Goal: Task Accomplishment & Management: Use online tool/utility

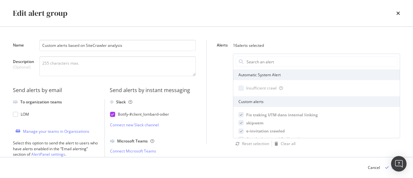
click at [197, 45] on div "Name Custom alerts based on SiteCrawler analysis Description (Optional) Send al…" at bounding box center [107, 92] width 188 height 104
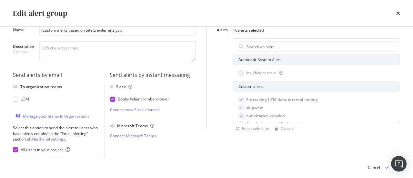
click at [396, 11] on div "Edit alert group" at bounding box center [206, 13] width 387 height 11
click at [397, 15] on icon "times" at bounding box center [398, 13] width 4 height 5
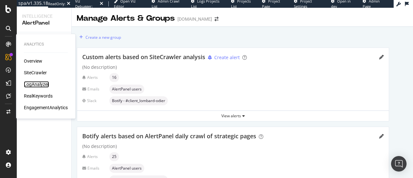
click at [38, 84] on div "LogAnalyzer" at bounding box center [36, 84] width 25 height 6
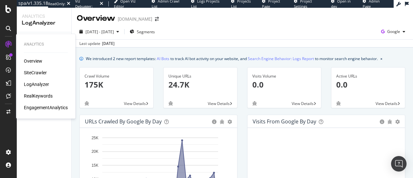
click at [35, 77] on div "Overview SiteCrawler LogAnalyzer RealKeywords EngagementAnalytics" at bounding box center [46, 84] width 44 height 53
click at [37, 73] on div "SiteCrawler" at bounding box center [35, 72] width 23 height 6
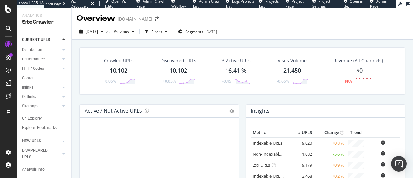
scroll to position [52, 0]
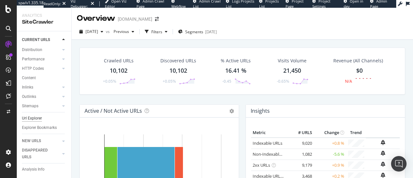
click at [33, 115] on div "Url Explorer" at bounding box center [32, 118] width 20 height 7
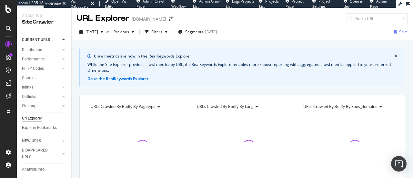
click at [394, 56] on icon "close banner" at bounding box center [395, 56] width 3 height 4
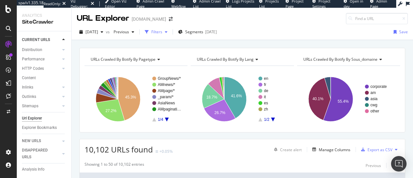
click at [162, 34] on div "Filters" at bounding box center [156, 31] width 11 height 5
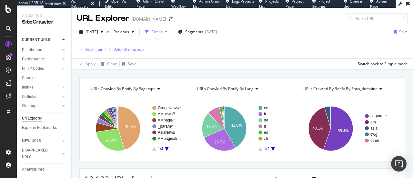
click at [97, 49] on div "Add Filter" at bounding box center [93, 48] width 17 height 5
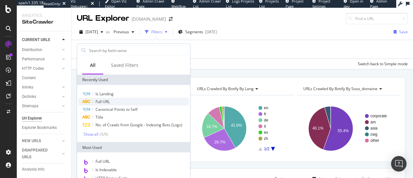
click at [108, 99] on span "Full URL" at bounding box center [102, 101] width 14 height 5
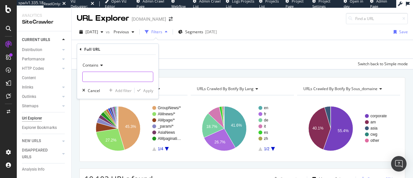
click at [100, 75] on input "text" at bounding box center [118, 77] width 70 height 10
type input "p="
click at [145, 89] on div "Apply" at bounding box center [148, 89] width 10 height 5
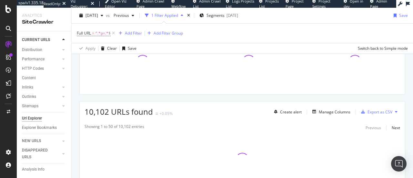
scroll to position [68, 0]
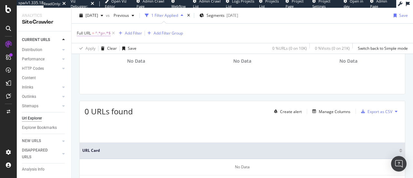
click at [86, 33] on span "Full URL" at bounding box center [84, 32] width 14 height 5
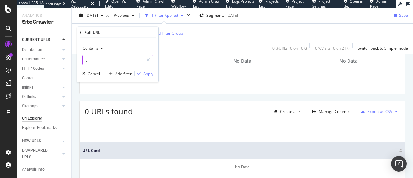
click at [97, 63] on input "p=" at bounding box center [113, 60] width 61 height 10
type input "page="
click at [143, 75] on div "button" at bounding box center [139, 74] width 9 height 4
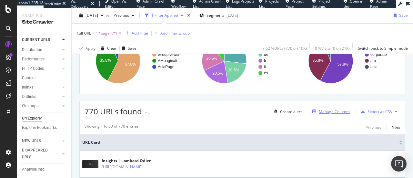
click at [337, 111] on div "Manage Columns" at bounding box center [335, 111] width 32 height 5
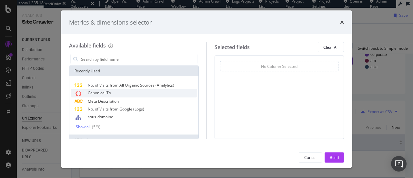
click at [153, 93] on div "Canonical To" at bounding box center [134, 93] width 126 height 8
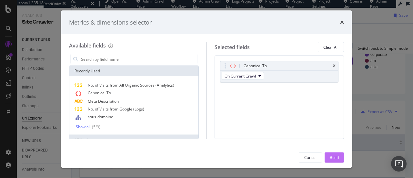
click at [331, 152] on button "Build" at bounding box center [334, 157] width 19 height 10
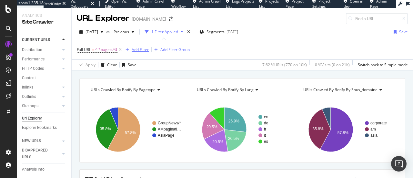
click at [133, 50] on div "Add Filter" at bounding box center [140, 49] width 17 height 5
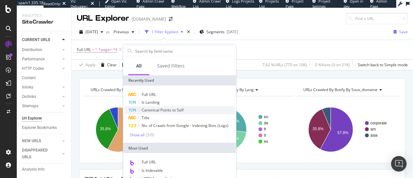
click at [158, 110] on span "Canonical Points to Self" at bounding box center [163, 109] width 42 height 5
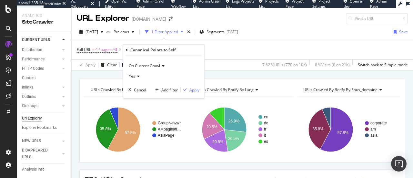
click at [137, 76] on icon at bounding box center [137, 76] width 5 height 4
click at [139, 95] on div "No" at bounding box center [164, 98] width 69 height 8
click at [192, 88] on div "Apply" at bounding box center [194, 89] width 10 height 5
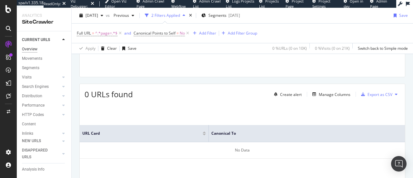
click at [31, 47] on div "Overview" at bounding box center [29, 49] width 15 height 7
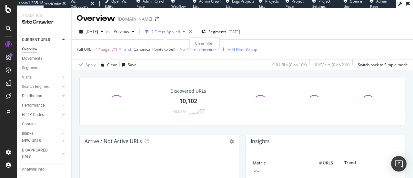
click at [192, 30] on icon "times" at bounding box center [190, 32] width 3 height 4
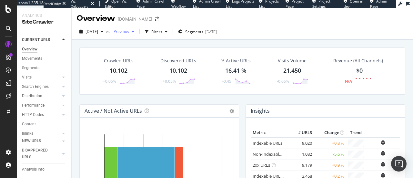
click at [129, 33] on span "Previous" at bounding box center [120, 31] width 18 height 5
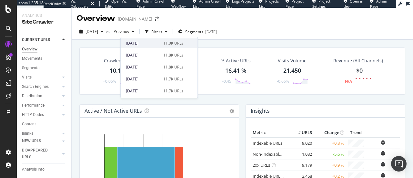
scroll to position [96, 0]
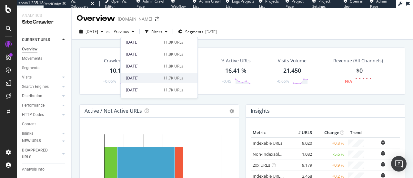
click at [151, 77] on div "2025 Jun. 1st" at bounding box center [143, 78] width 34 height 6
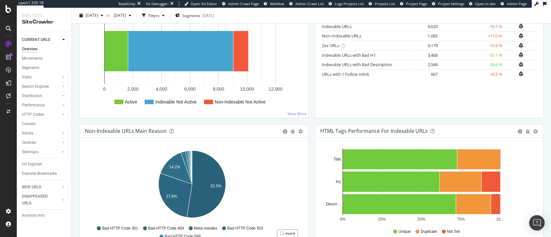
scroll to position [117, 0]
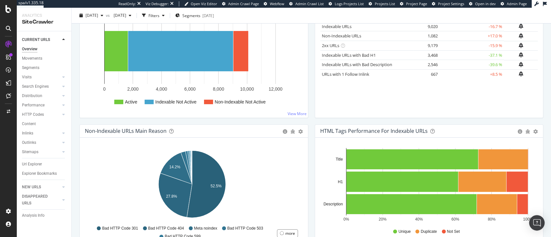
drag, startPoint x: 290, startPoint y: 5, endPoint x: 370, endPoint y: 112, distance: 134.2
click at [370, 112] on div "Metric # URLS % Change Indexable URLs × Close Chart - API Requests List Area Ty…" at bounding box center [429, 60] width 228 height 116
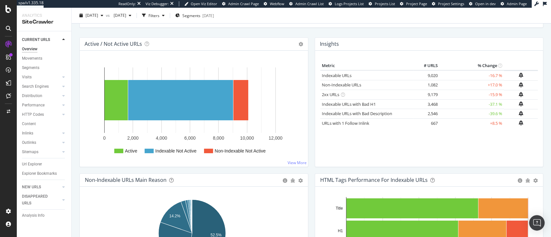
scroll to position [67, 0]
click at [329, 77] on link "Indexable URLs" at bounding box center [337, 76] width 30 height 6
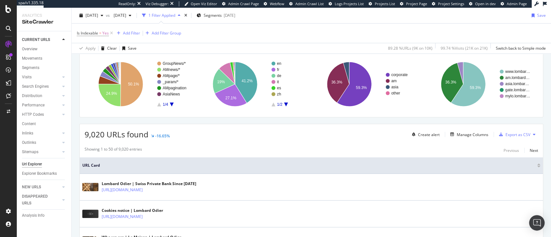
scroll to position [45, 0]
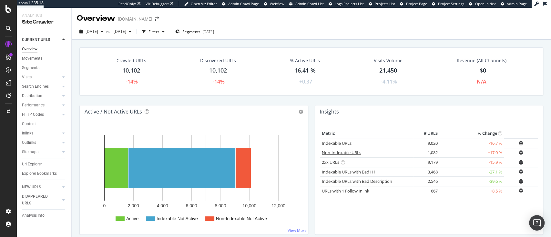
click at [330, 151] on link "Non-Indexable URLs" at bounding box center [341, 153] width 39 height 6
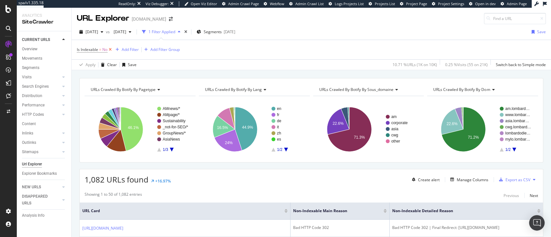
click at [111, 51] on icon at bounding box center [109, 49] width 5 height 6
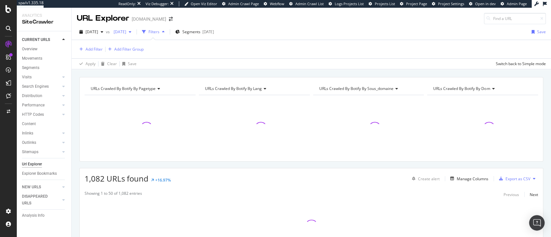
click at [126, 34] on span "2025 Jun. 1st" at bounding box center [118, 31] width 15 height 5
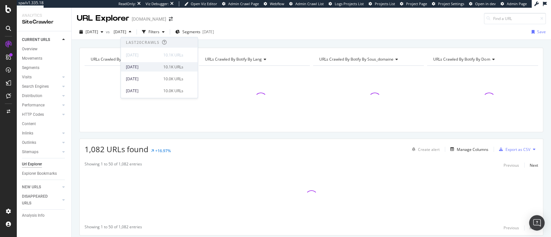
click at [144, 66] on div "2025 Aug. 3rd" at bounding box center [143, 67] width 34 height 6
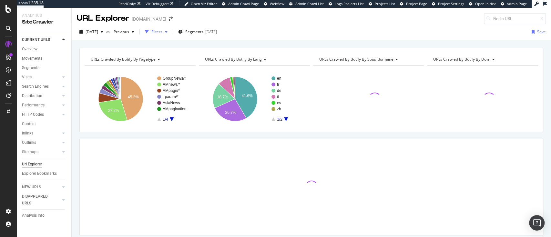
click at [162, 34] on div "Filters" at bounding box center [156, 31] width 11 height 5
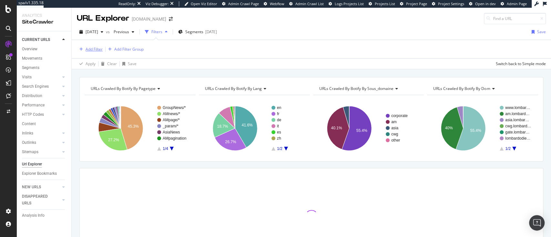
click at [89, 46] on div "Add Filter" at bounding box center [90, 49] width 26 height 7
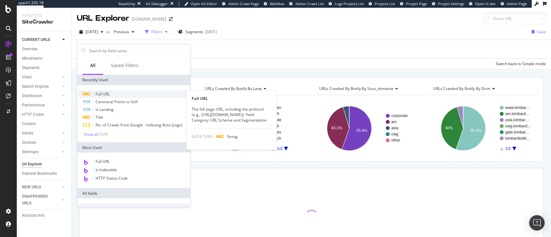
click at [126, 97] on div "Full URL" at bounding box center [133, 94] width 110 height 8
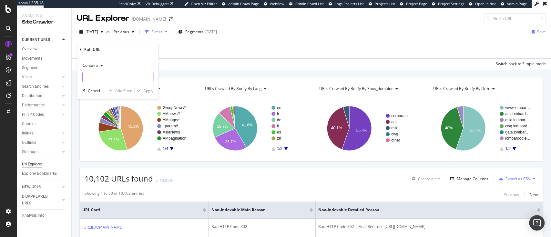
click at [106, 73] on input "text" at bounding box center [118, 77] width 70 height 10
type input "page="
click at [140, 91] on icon "button" at bounding box center [139, 91] width 4 height 4
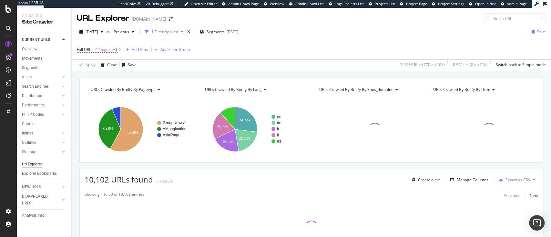
scroll to position [51, 0]
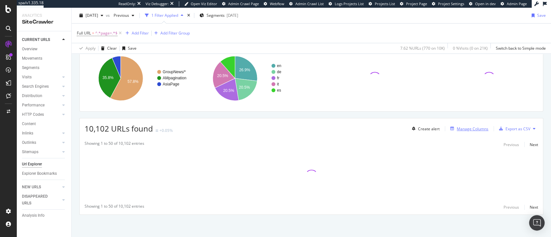
click at [456, 128] on div "Manage Columns" at bounding box center [472, 128] width 32 height 5
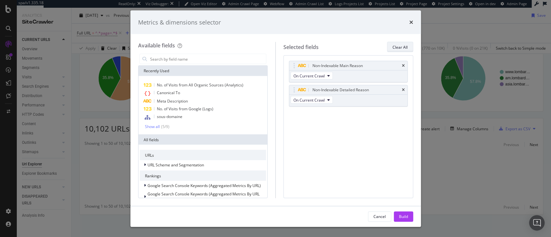
click at [400, 50] on div "Clear All" at bounding box center [399, 47] width 15 height 9
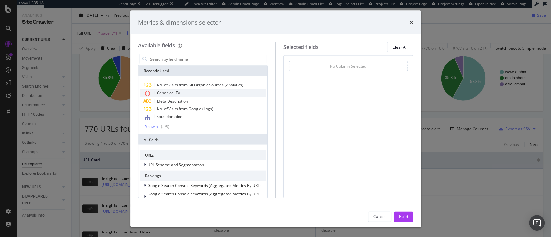
click at [197, 92] on div "Canonical To" at bounding box center [203, 93] width 126 height 8
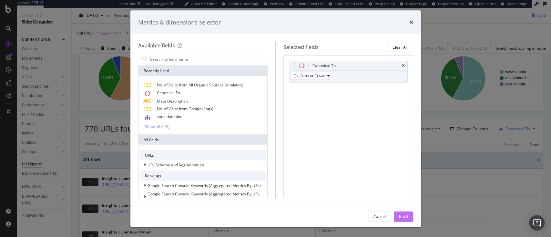
click at [405, 216] on div "Build" at bounding box center [403, 216] width 9 height 5
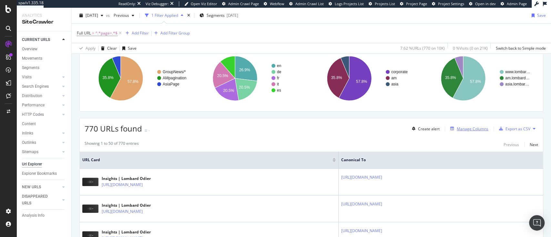
click at [465, 126] on div "Manage Columns" at bounding box center [472, 128] width 32 height 5
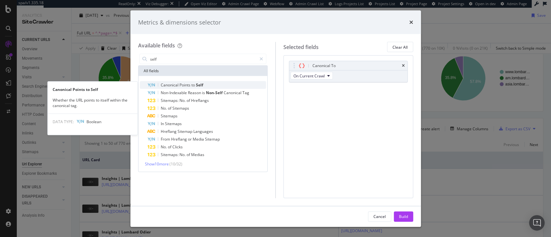
type input "self"
click at [214, 84] on div "Canonical Points to Self" at bounding box center [206, 85] width 119 height 8
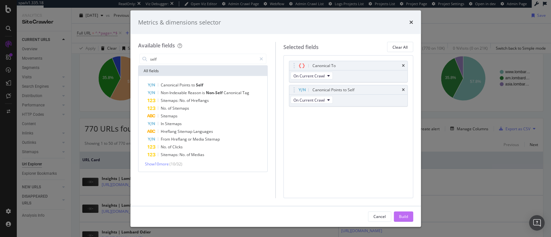
click at [406, 219] on div "Build" at bounding box center [403, 216] width 9 height 5
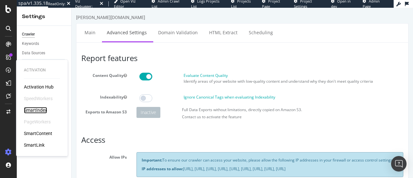
drag, startPoint x: 40, startPoint y: 107, endPoint x: 34, endPoint y: 111, distance: 6.9
click at [34, 111] on div "SmartIndex" at bounding box center [35, 110] width 23 height 6
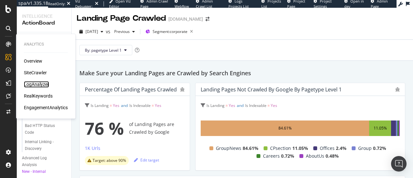
click at [36, 85] on div "LogAnalyzer" at bounding box center [36, 84] width 25 height 6
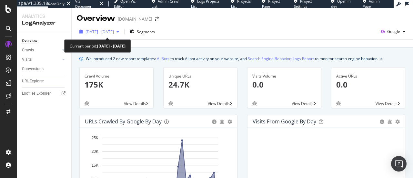
click at [96, 35] on div "[DATE] - [DATE]" at bounding box center [99, 32] width 45 height 10
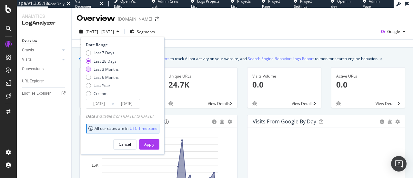
click at [99, 68] on div "Last 3 Months" at bounding box center [106, 68] width 25 height 5
click at [101, 75] on div "Last 6 Months" at bounding box center [106, 77] width 25 height 5
type input "2025/02/11"
click at [154, 139] on div "Apply" at bounding box center [149, 144] width 10 height 10
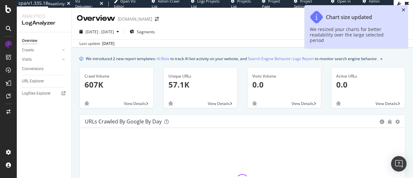
click at [403, 9] on icon "close toast" at bounding box center [404, 10] width 4 height 5
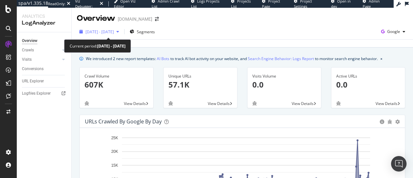
click at [99, 27] on div "2025 Feb. 11th - Aug. 10th" at bounding box center [99, 32] width 45 height 10
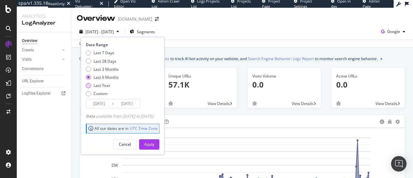
click at [102, 84] on div "Last Year" at bounding box center [102, 85] width 17 height 5
type input "2024/08/11"
click at [154, 141] on div "Apply" at bounding box center [149, 143] width 10 height 5
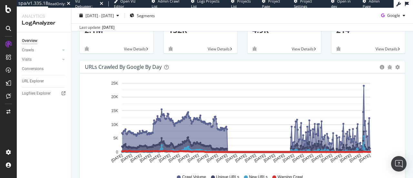
scroll to position [68, 0]
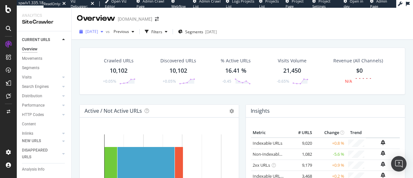
click at [98, 31] on span "2025 Aug. 10th" at bounding box center [91, 31] width 13 height 5
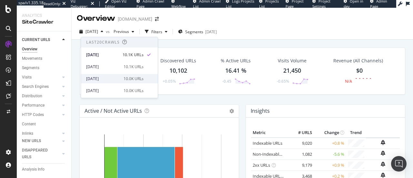
click at [114, 80] on div "2025 Jul. 27th" at bounding box center [103, 79] width 34 height 6
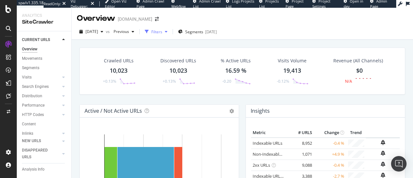
click at [165, 28] on div "Filters" at bounding box center [156, 32] width 28 height 10
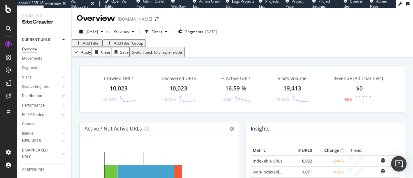
click at [91, 46] on div "Add Filter" at bounding box center [91, 42] width 17 height 5
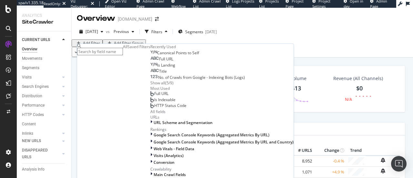
click at [159, 62] on span "Full URL" at bounding box center [166, 58] width 14 height 5
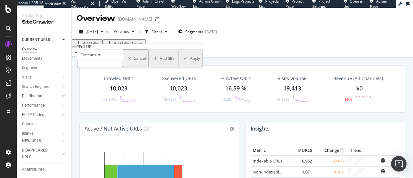
click at [98, 67] on input "text" at bounding box center [100, 63] width 46 height 7
type input "page="
click at [181, 62] on div "button" at bounding box center [185, 60] width 9 height 4
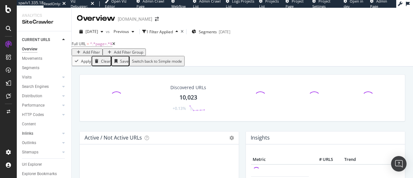
scroll to position [53, 0]
click at [31, 161] on div "Url Explorer" at bounding box center [32, 164] width 20 height 7
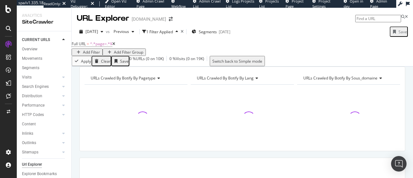
scroll to position [110, 0]
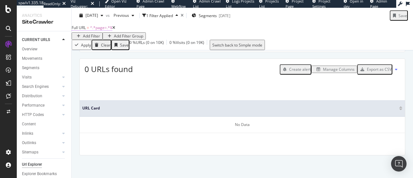
click at [104, 30] on span "^.*page=.*$" at bounding box center [101, 27] width 22 height 5
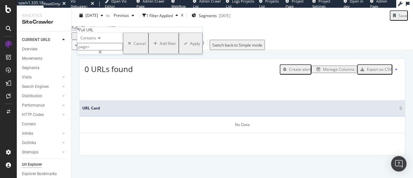
click at [190, 46] on div "Apply" at bounding box center [195, 43] width 10 height 5
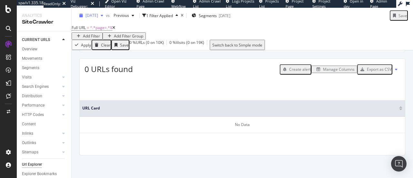
click at [98, 16] on span "2025 Jul. 27th" at bounding box center [91, 15] width 13 height 5
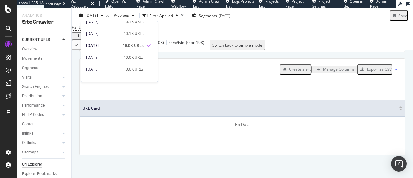
scroll to position [16, 0]
click at [113, 59] on div "2025 Jul. 20th" at bounding box center [103, 58] width 34 height 6
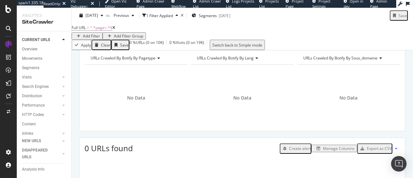
scroll to position [19, 0]
click at [101, 30] on span "^.*page=.*$" at bounding box center [101, 27] width 22 height 5
click at [95, 12] on div "2025 Jul. 20th" at bounding box center [91, 16] width 29 height 10
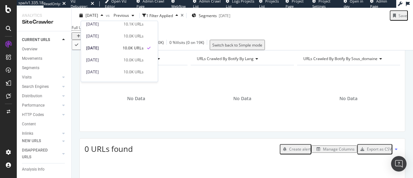
scroll to position [35, 0]
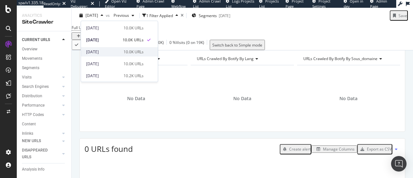
click at [105, 55] on div "2025 Jul. 13th 10.0K URLs" at bounding box center [119, 51] width 77 height 9
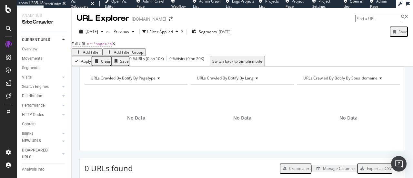
click at [86, 46] on span "Full URL" at bounding box center [79, 43] width 14 height 5
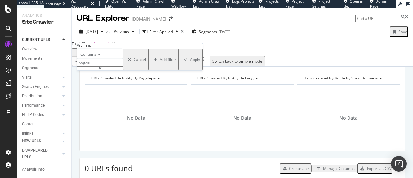
click at [123, 66] on input "page=" at bounding box center [100, 62] width 46 height 7
type input "page"
click at [190, 62] on div "Apply" at bounding box center [195, 59] width 10 height 5
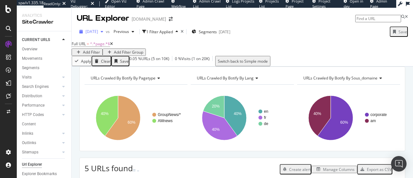
click at [101, 28] on div "2025 Jul. 13th" at bounding box center [91, 32] width 29 height 10
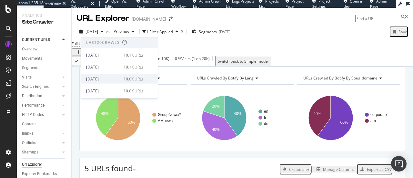
scroll to position [109, 0]
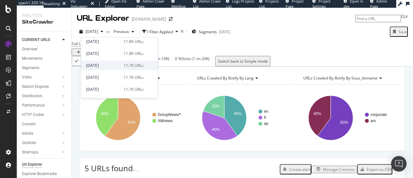
click at [116, 64] on div "2025 Jun. 1st" at bounding box center [103, 65] width 34 height 6
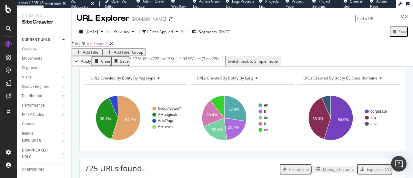
click at [113, 46] on icon at bounding box center [111, 44] width 3 height 4
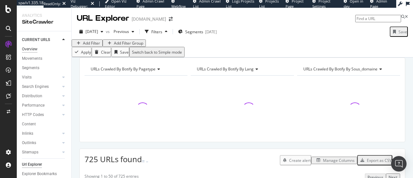
click at [37, 48] on div "Overview" at bounding box center [29, 49] width 15 height 7
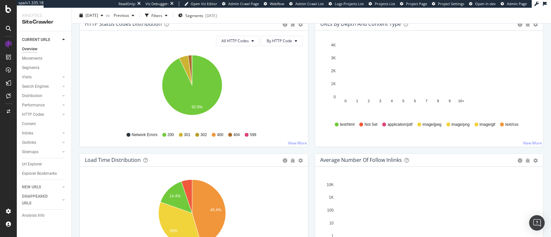
scroll to position [359, 0]
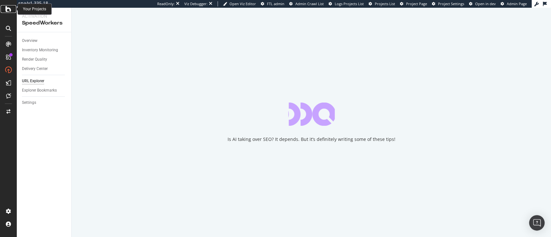
click at [10, 9] on icon at bounding box center [8, 9] width 6 height 8
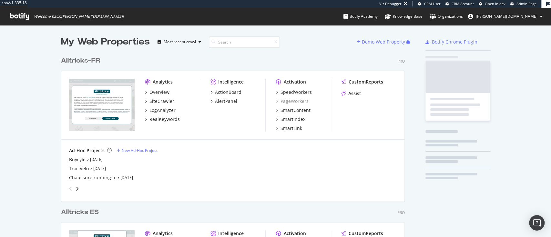
scroll to position [717, 342]
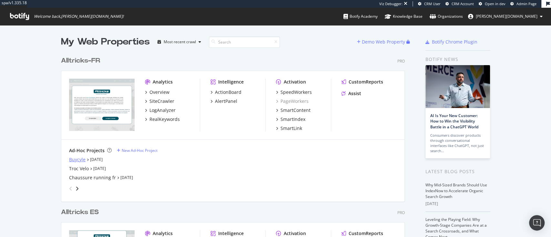
click at [73, 159] on div "Buycyle" at bounding box center [77, 159] width 16 height 6
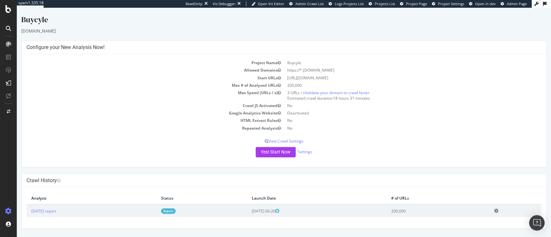
click at [306, 148] on div "Yes! Start Now Settings" at bounding box center [283, 152] width 515 height 10
click at [306, 151] on link "Settings" at bounding box center [304, 151] width 15 height 5
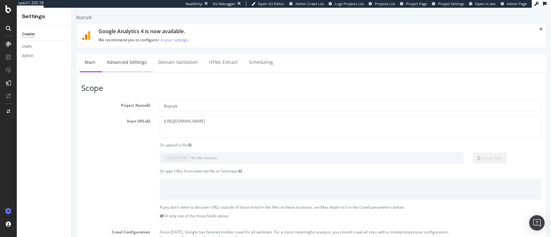
click at [119, 62] on link "Advanced Settings" at bounding box center [127, 63] width 50 height 18
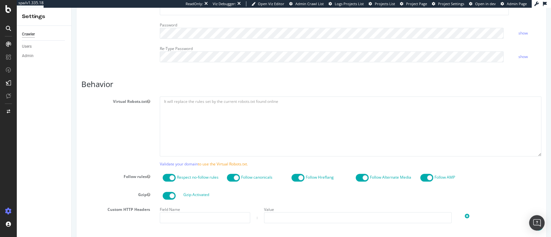
scroll to position [276, 0]
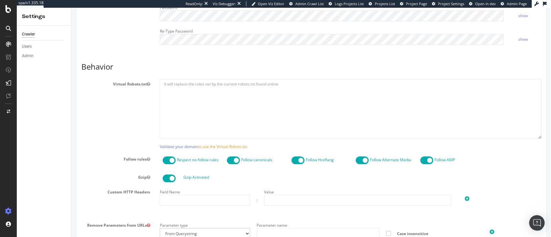
click at [514, 2] on span "Admin Page" at bounding box center [516, 3] width 20 height 5
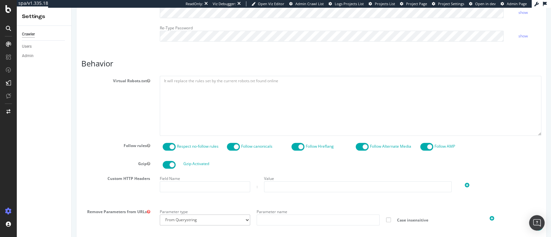
scroll to position [280, 0]
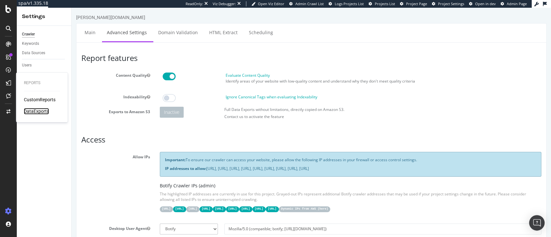
click at [38, 110] on div "DataExports" at bounding box center [36, 111] width 25 height 6
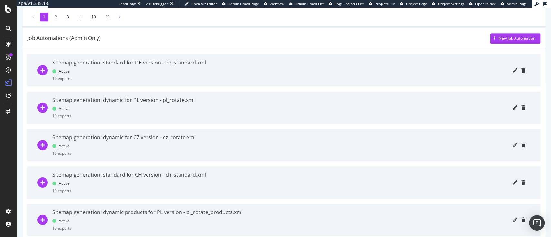
scroll to position [195, 0]
click at [513, 71] on icon "pencil" at bounding box center [515, 69] width 5 height 5
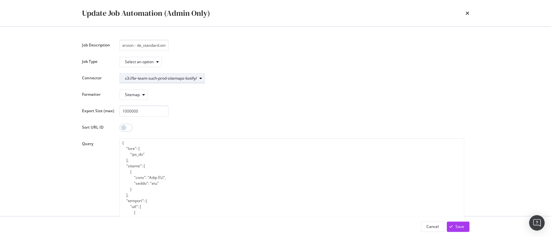
scroll to position [0, 0]
click at [194, 78] on div "s3://br-team-such-prod-sitemaps-botify/" at bounding box center [161, 78] width 72 height 4
click at [251, 91] on div "Sitemap" at bounding box center [291, 94] width 345 height 11
click at [467, 15] on icon "times" at bounding box center [467, 13] width 4 height 5
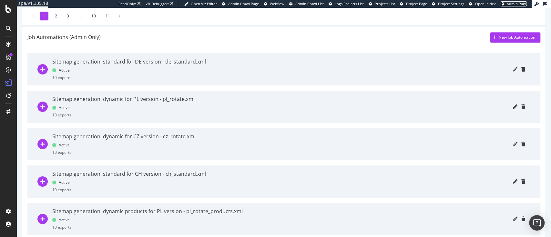
click at [511, 1] on span "Admin Page" at bounding box center [516, 3] width 20 height 5
click at [513, 67] on icon "pencil" at bounding box center [515, 69] width 5 height 5
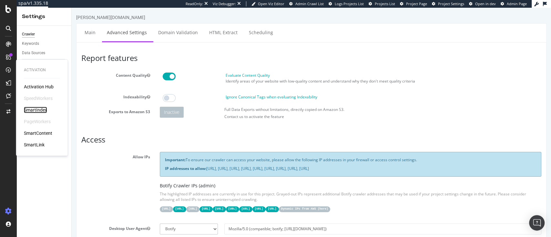
click at [33, 109] on div "SmartIndex" at bounding box center [35, 110] width 23 height 6
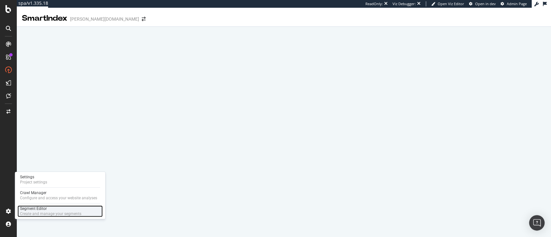
click at [27, 212] on div "Create and manage your segments" at bounding box center [50, 213] width 61 height 5
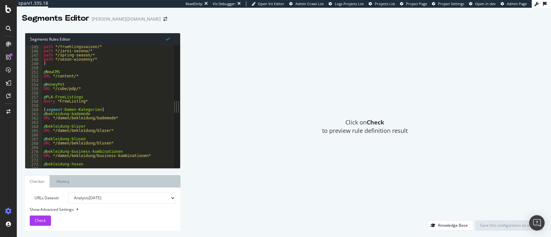
scroll to position [357, 0]
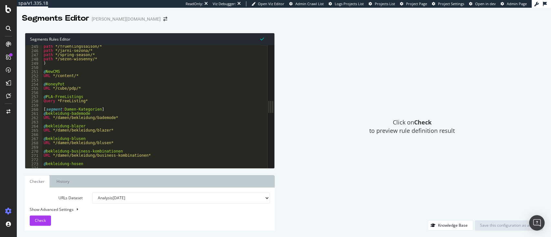
drag, startPoint x: 174, startPoint y: 104, endPoint x: 275, endPoint y: 109, distance: 100.4
click at [275, 109] on div "Segments Rules Editor 245 246 247 248 249 250 251 252 253 254 255 256 257 258 2…" at bounding box center [284, 131] width 534 height 211
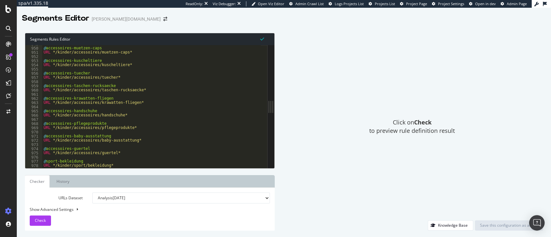
scroll to position [1417, 0]
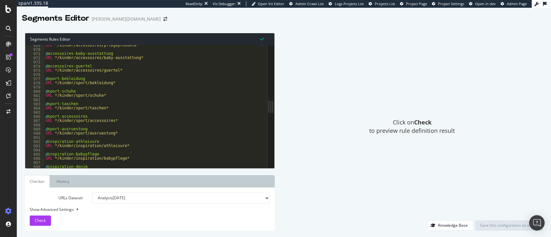
type textarea "URL */kinder/sport/accessoires*"
click at [139, 119] on div "URL */kinder/accessoires/pflegeprodukte* @ accessoires-baby-ausstattung URL */k…" at bounding box center [152, 109] width 216 height 132
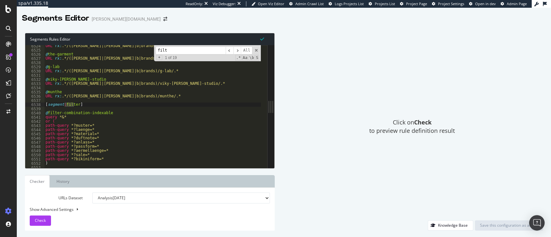
scroll to position [9547, 0]
type input "filter"
click at [257, 52] on span at bounding box center [256, 50] width 5 height 5
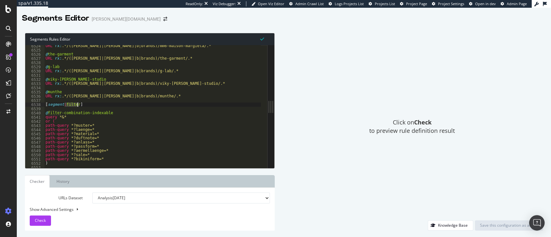
click at [122, 136] on div "URL rx : .*/(marken|marki|b|brands)/mm6-maison-margiela/.* @ the-garment URL rx…" at bounding box center [152, 110] width 216 height 132
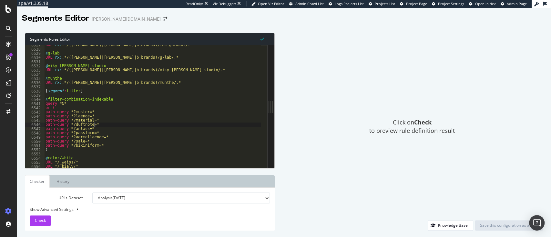
scroll to position [9552, 0]
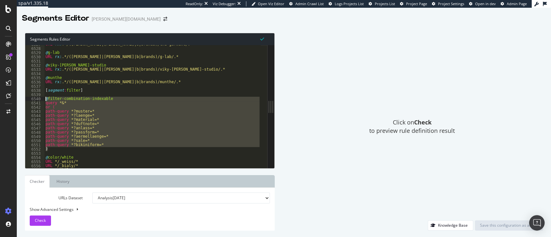
drag, startPoint x: 52, startPoint y: 148, endPoint x: 28, endPoint y: 99, distance: 54.7
click at [28, 99] on div "path-query *?duftnote=* 6527 6528 6529 6530 6531 6532 6533 6534 6535 6536 6537 …" at bounding box center [146, 106] width 242 height 123
type textarea "@filter-combination-indexable query *&*"
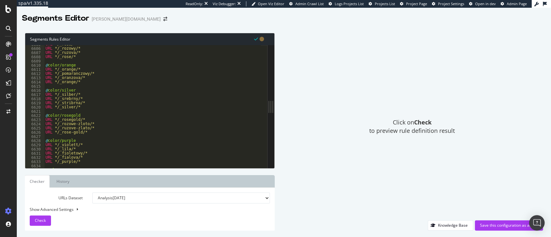
scroll to position [9704, 0]
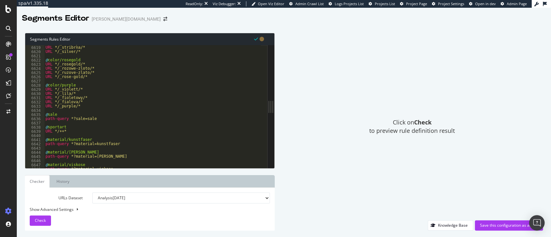
click at [90, 105] on div "URL */_srebrny/* URL */_stribrna/* URL */_silver/* @ color/rosegold URL */_rose…" at bounding box center [152, 107] width 216 height 132
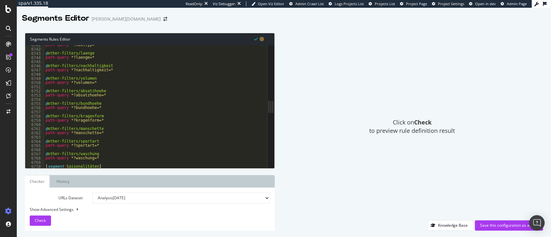
scroll to position [9907, 0]
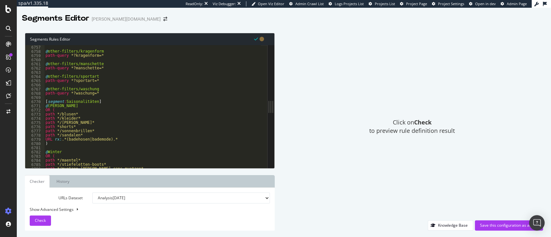
click at [100, 88] on div "path-query *?bundhoehe=* @ other-filters/kragenform path-query *?kragenform=* @…" at bounding box center [152, 107] width 216 height 132
click at [103, 95] on div "path-query *?bundhoehe=* @ other-filters/kragenform path-query *?kragenform=* @…" at bounding box center [152, 107] width 216 height 132
type textarea "path-query *?waschung=*"
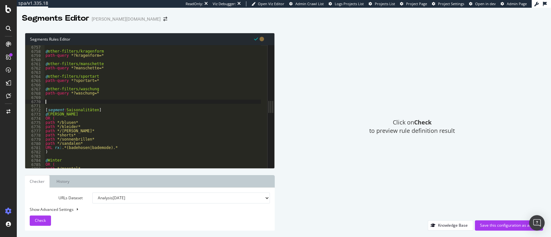
paste textarea ")"
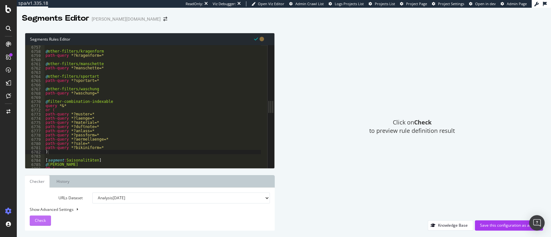
click at [41, 221] on span "Check" at bounding box center [40, 220] width 11 height 5
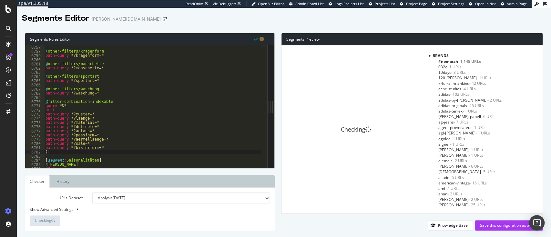
click at [430, 57] on div at bounding box center [429, 55] width 2 height 5
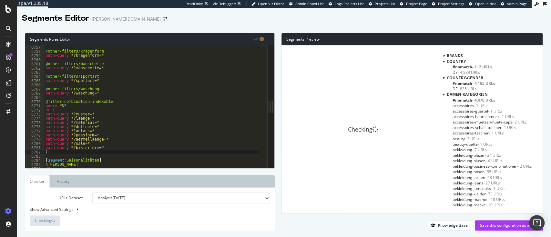
click at [443, 93] on div at bounding box center [444, 94] width 2 height 5
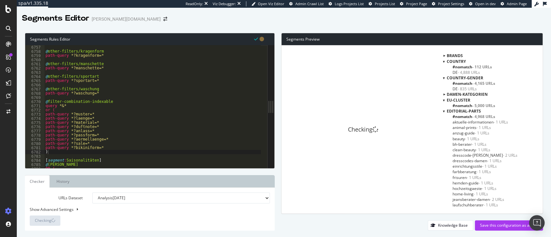
click at [443, 111] on div at bounding box center [444, 110] width 2 height 5
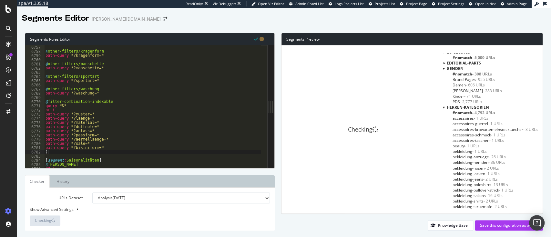
scroll to position [50, 0]
click at [443, 105] on div at bounding box center [444, 105] width 2 height 5
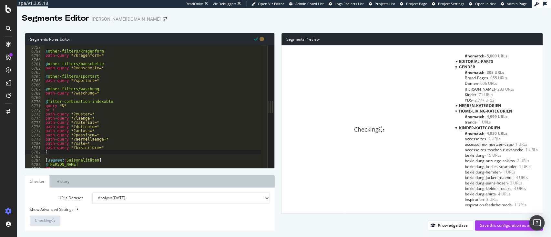
click at [455, 127] on div at bounding box center [456, 127] width 2 height 5
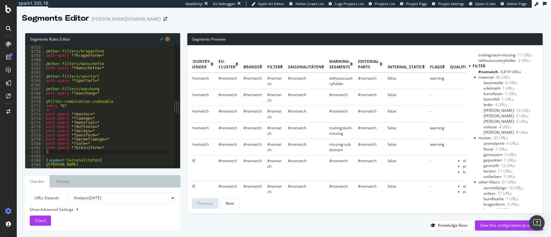
scroll to position [343, 0]
click at [280, 67] on icon at bounding box center [281, 67] width 3 height 4
click at [487, 84] on span "baumwolle - 6 URLs" at bounding box center [500, 83] width 34 height 5
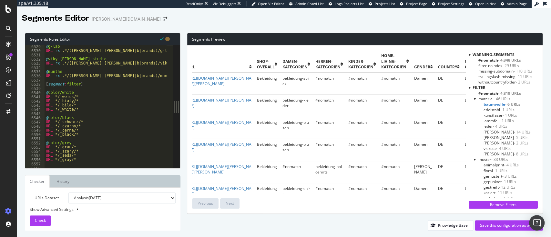
scroll to position [9554, 0]
type textarea "@color/white"
click at [79, 94] on div "@ g-lab URL rx : .*/(marken|marki|b|brands)/g-lab/.* @ viky-rader-studio URL rx…" at bounding box center [122, 103] width 154 height 125
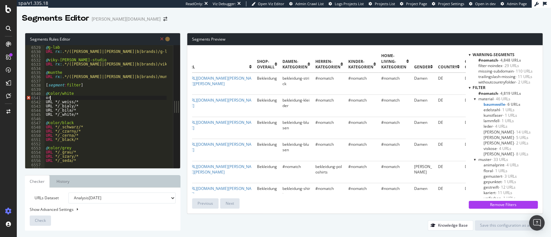
scroll to position [0, 0]
click at [79, 114] on div "@ g-lab URL rx : .*/(marken|marki|b|brands)/g-lab/.* @ viky-rader-studio URL rx…" at bounding box center [122, 103] width 154 height 125
type textarea "URL */_white/*"
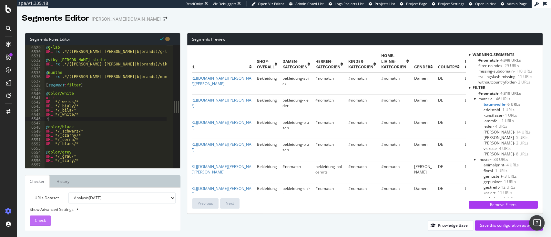
click at [42, 221] on span "Check" at bounding box center [40, 220] width 11 height 5
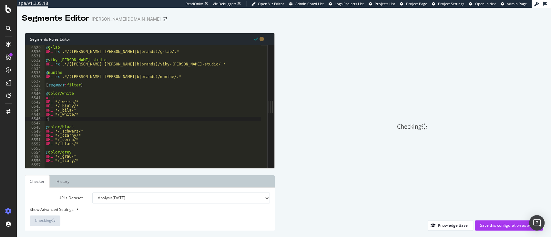
scroll to position [9551, 0]
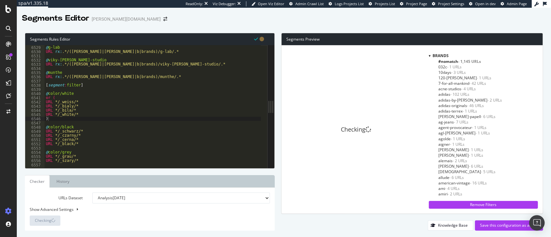
click at [430, 56] on div at bounding box center [429, 55] width 2 height 5
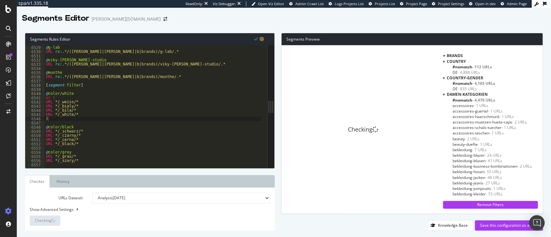
click at [443, 93] on div at bounding box center [444, 94] width 2 height 5
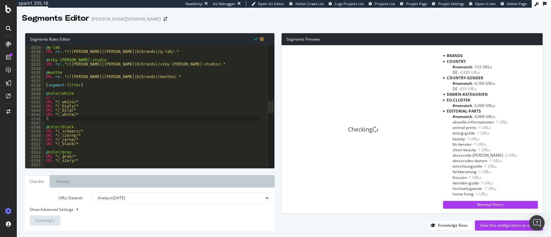
click at [443, 110] on div at bounding box center [444, 110] width 2 height 5
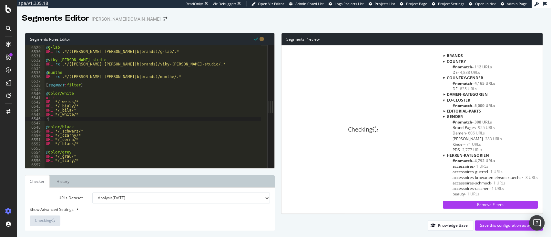
click at [443, 155] on div at bounding box center [444, 155] width 2 height 5
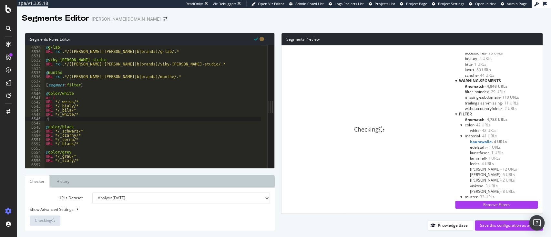
scroll to position [427, 0]
click at [470, 129] on span "white - 42 URLs" at bounding box center [483, 131] width 26 height 5
type textarea "@color/black"
click at [85, 128] on div "@ g-lab URL rx : .*/(marken|marki|b|brands)/g-lab/.* @ viky-rader-studio URL rx…" at bounding box center [153, 103] width 216 height 125
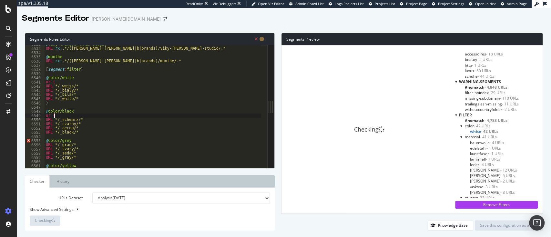
scroll to position [9555, 0]
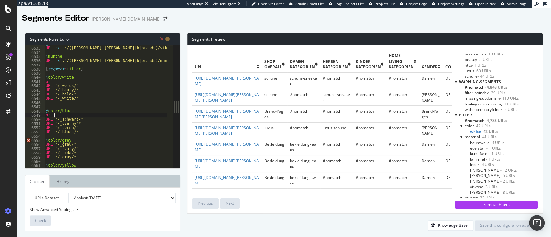
click at [79, 131] on div "@ viky-rader-studio URL rx : .*/(marken|marki|b|brands)/viky-rader-studio/.* @ …" at bounding box center [122, 108] width 154 height 132
type textarea "URL */_black/*"
type textarea ")"
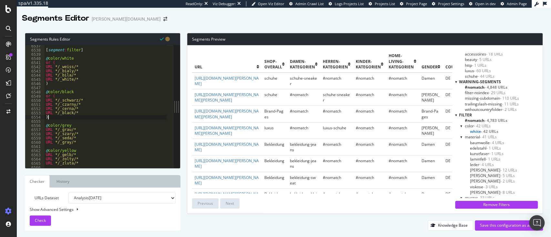
scroll to position [9561, 0]
click at [74, 123] on div "[ segment : filter ] @ color/white or ( URL */_weiss/* URL */_bialy/* URL */_bi…" at bounding box center [122, 106] width 154 height 125
click at [71, 125] on div "[ segment : filter ] @ color/white or ( URL */_weiss/* URL */_bialy/* URL */_bi…" at bounding box center [122, 106] width 154 height 125
type textarea "@color/grey"
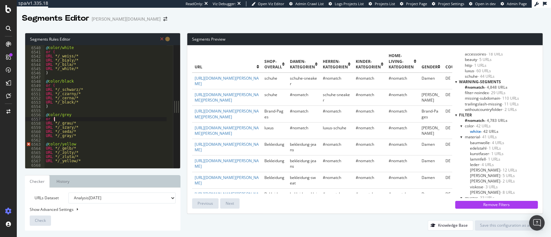
scroll to position [9570, 0]
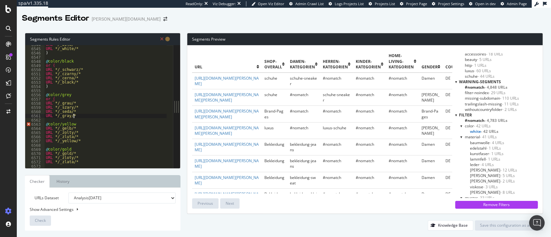
click at [77, 116] on div "URL */_bila/* URL */_white/* ) @ color/black or ( URL */_schwarz/* URL */_czarn…" at bounding box center [122, 105] width 154 height 125
type textarea "URL */_gray/*"
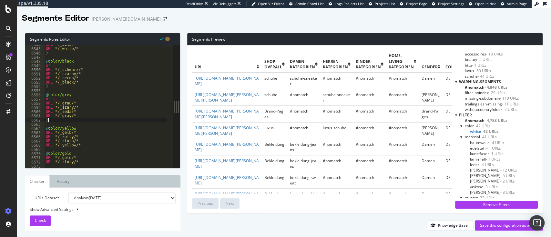
click at [77, 128] on div "URL */_bila/* URL */_white/* ) @ color/black or ( URL */_schwarz/* URL */_czarn…" at bounding box center [122, 105] width 154 height 125
type textarea "@color/yellow"
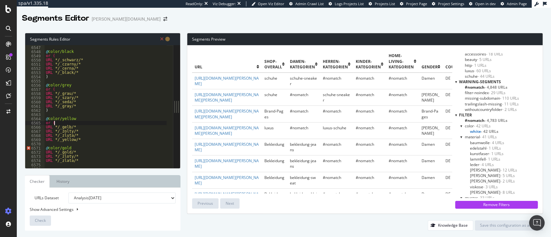
scroll to position [9578, 0]
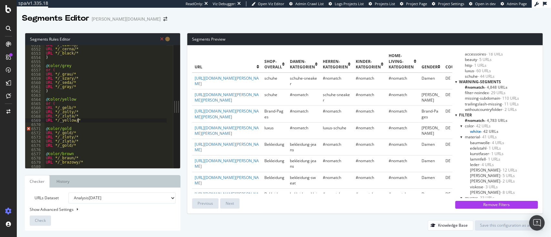
click at [83, 119] on div "URL */_czarny/* URL */_cerna/* URL */_black/* ) @ color/grey or ( URL */_grau/*…" at bounding box center [122, 105] width 154 height 125
type textarea "URL */_yellow/*"
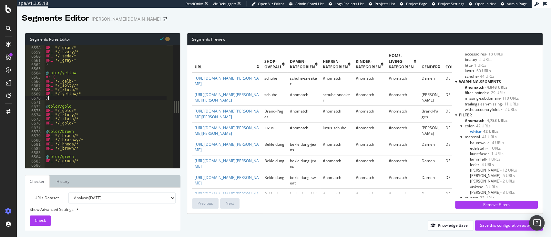
scroll to position [9585, 0]
click at [77, 106] on div "or ( URL */_grau/* URL */_szary/* URL */_seda/* URL */_gray/* ) @ color/yellow …" at bounding box center [122, 103] width 154 height 125
type textarea "@color/gold"
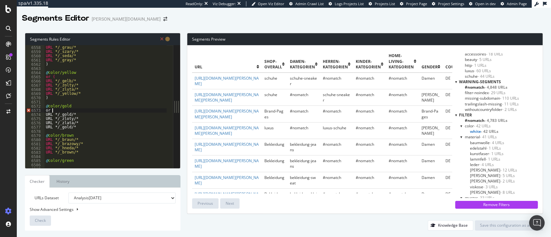
scroll to position [0, 0]
click at [76, 127] on div "or ( URL */_grau/* URL */_szary/* URL */_seda/* URL */_gray/* ) @ color/yellow …" at bounding box center [122, 103] width 154 height 125
type textarea "URL */_gold/*"
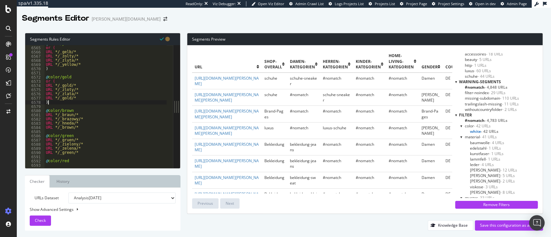
scroll to position [9593, 0]
click at [76, 111] on div "@ color/yellow or ( URL */_gelb/* URL */_zolty/* URL */_zluta/* URL */_yellow/*…" at bounding box center [122, 103] width 154 height 125
type textarea "@color/brown"
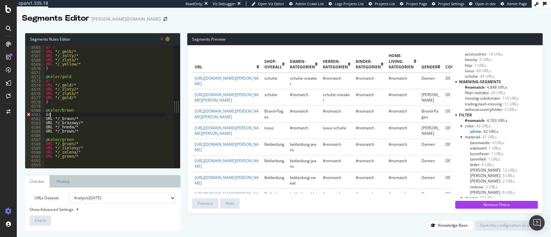
scroll to position [0, 0]
click at [80, 131] on div "@ color/yellow or ( URL */_gelb/* URL */_zolty/* URL */_zluta/* URL */_yellow/*…" at bounding box center [122, 103] width 154 height 125
type textarea "URL */_brown/*"
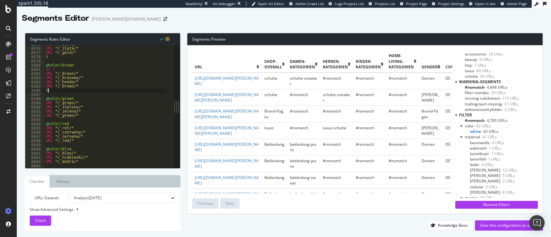
scroll to position [9608, 0]
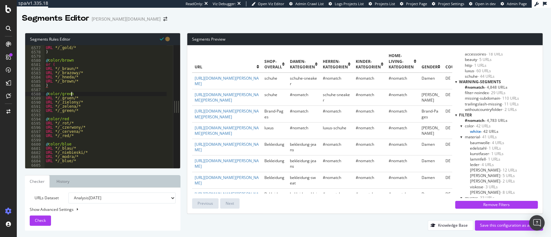
click at [76, 95] on div "URL */_zlata/* URL */_gold/* ) @ color/brown or ( URL */_braun/* URL */_brazowy…" at bounding box center [122, 104] width 154 height 125
type textarea "@color/green"
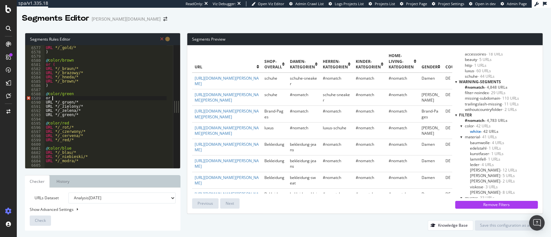
scroll to position [0, 0]
click at [80, 114] on div "URL */_zlata/* URL */_gold/* ) @ color/brown or ( URL */_braun/* URL */_brazowy…" at bounding box center [122, 104] width 154 height 125
type textarea "URL */_green/*"
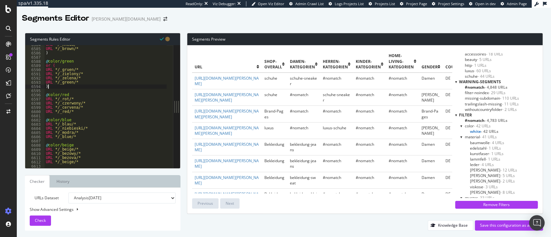
scroll to position [9617, 0]
click at [72, 94] on div "URL */_hneda/* URL */_brown/* ) @ color/green or ( URL */_gruen/* URL */_zielon…" at bounding box center [122, 104] width 154 height 125
type textarea "@color/red"
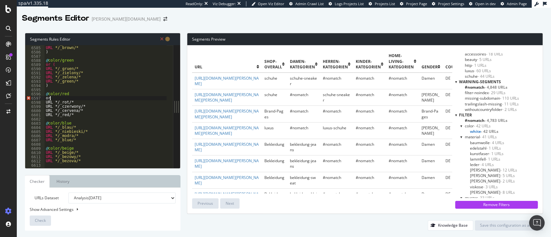
scroll to position [0, 0]
click at [77, 113] on div "URL */_hneda/* URL */_brown/* ) @ color/green or ( URL */_gruen/* URL */_zielon…" at bounding box center [122, 104] width 154 height 125
type textarea "URL */_red/*"
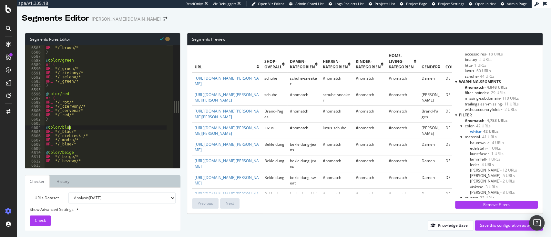
click at [75, 128] on div "URL */_hneda/* URL */_brown/* ) @ color/green or ( URL */_gruen/* URL */_zielon…" at bounding box center [122, 104] width 154 height 125
type textarea "@color/blue"
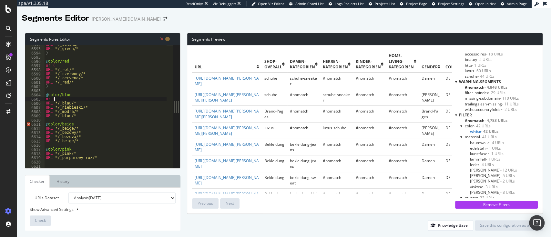
scroll to position [9624, 0]
click at [78, 117] on div "URL */_zelena/* URL */_green/* ) @ color/red or ( URL */_rot/* URL */_czerwony/…" at bounding box center [122, 105] width 154 height 125
type textarea "URL */_blue/*"
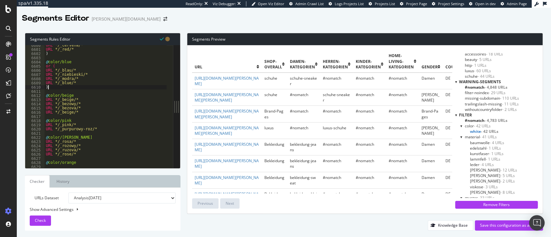
scroll to position [9635, 0]
click at [79, 94] on div "URL */_cervena/* URL */_red/* ) @ color/blue or ( URL */_blau/* URL */_niebiesk…" at bounding box center [122, 104] width 154 height 125
type textarea "@color/beige"
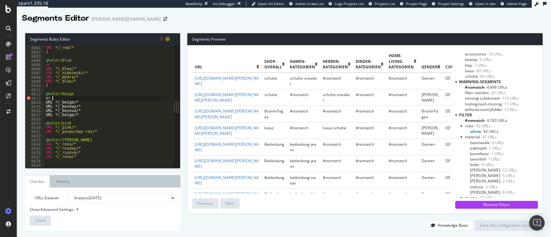
scroll to position [0, 0]
click at [76, 115] on div "URL */_cervena/* URL */_red/* ) @ color/blue or ( URL */_blau/* URL */_niebiesk…" at bounding box center [122, 104] width 154 height 125
type textarea "URL */_beige/*"
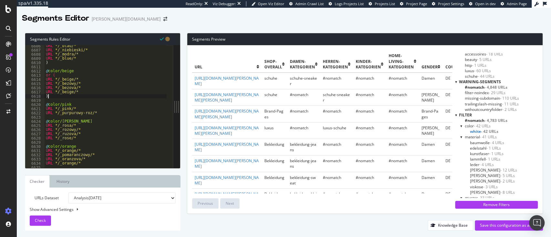
scroll to position [9646, 0]
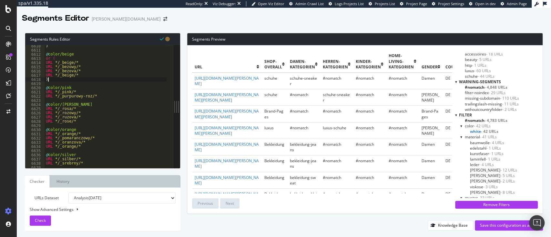
click at [75, 87] on div ") @ color/beige or ( URL */_beige/* URL */_bezowy/* URL */_bezova/* URL */_beig…" at bounding box center [122, 106] width 154 height 125
type textarea "@color/pink"
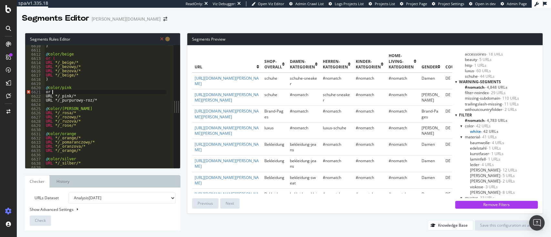
scroll to position [0, 0]
click at [98, 99] on div ") @ color/beige or ( URL */_beige/* URL */_bezowy/* URL */_bezova/* URL */_beig…" at bounding box center [122, 106] width 154 height 125
type textarea "URL */_purpurowy-roz/*"
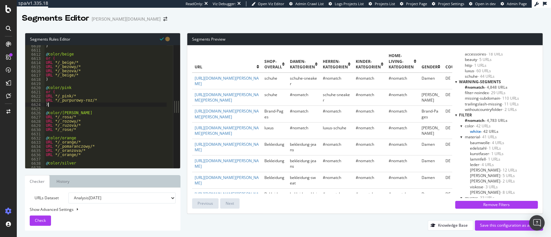
click at [75, 111] on div ") @ color/beige or ( URL */_beige/* URL */_bezowy/* URL */_bezova/* URL */_beig…" at bounding box center [122, 106] width 154 height 125
type textarea "@color/rosa"
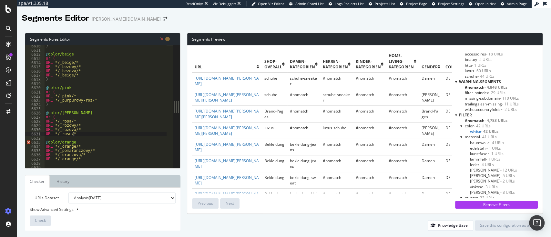
click at [79, 133] on div ") @ color/beige or ( URL */_beige/* URL */_bezowy/* URL */_bezova/* URL */_beig…" at bounding box center [122, 106] width 154 height 125
type textarea "URL */_rose/*"
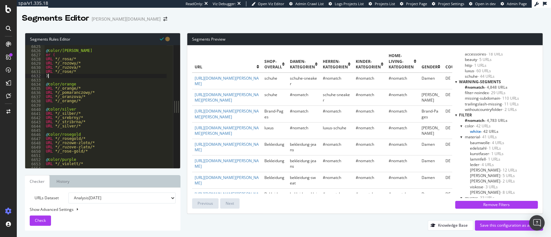
scroll to position [9663, 0]
click at [79, 83] on div "@ color/rosa or ( URL */_rosa/* URL */_rozowy/* URL */_ruzova/* URL */_rose/* )…" at bounding box center [122, 106] width 154 height 125
type textarea "@color/orange"
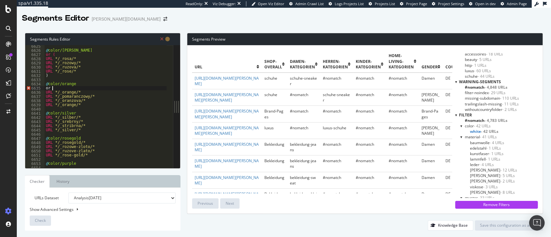
scroll to position [0, 0]
click at [83, 105] on div "@ color/rosa or ( URL */_rosa/* URL */_rozowy/* URL */_ruzova/* URL */_rose/* )…" at bounding box center [122, 106] width 154 height 125
type textarea "URL */_orange/*"
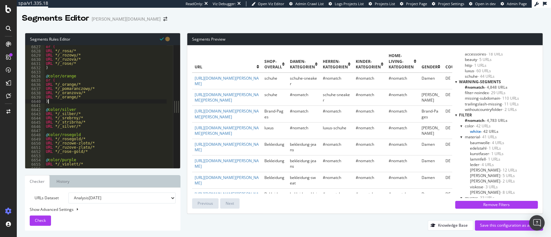
scroll to position [9668, 0]
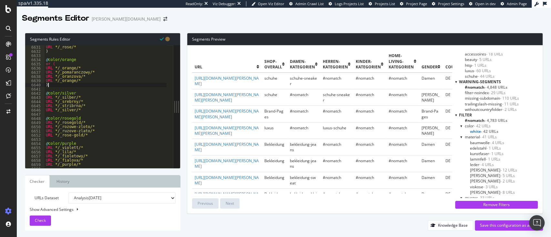
click at [82, 94] on div "URL */_rose/* ) @ color/orange or ( URL */_orange/* URL */_pomaranczowy/* URL *…" at bounding box center [122, 107] width 154 height 125
type textarea "@color/silver"
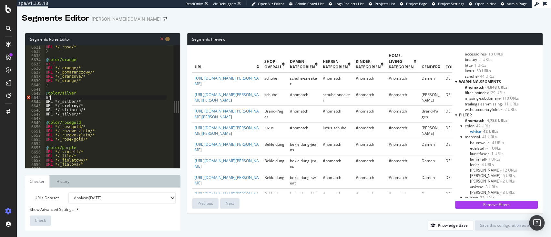
scroll to position [0, 0]
click at [85, 114] on div "URL */_rose/* ) @ color/orange or ( URL */_orange/* URL */_pomaranczowy/* URL *…" at bounding box center [122, 107] width 154 height 125
type textarea "URL */_silver/*"
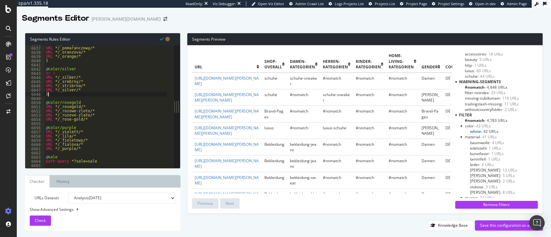
scroll to position [9674, 0]
click at [82, 102] on div "URL */_orange/* URL */_pomaranczowy/* URL */_oranzova/* URL */_orange/* ) @ col…" at bounding box center [122, 104] width 154 height 125
type textarea "@color/rosegold"
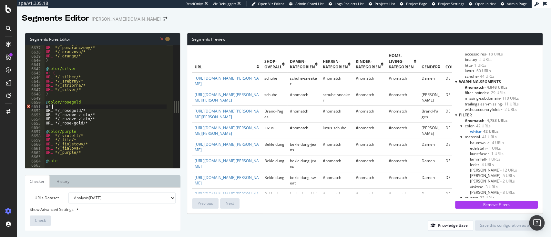
scroll to position [0, 0]
click at [89, 125] on div "URL */_orange/* URL */_pomaranczowy/* URL */_oranzova/* URL */_orange/* ) @ col…" at bounding box center [122, 104] width 154 height 125
type textarea "URL */_rose-gold/*"
type textarea ")"
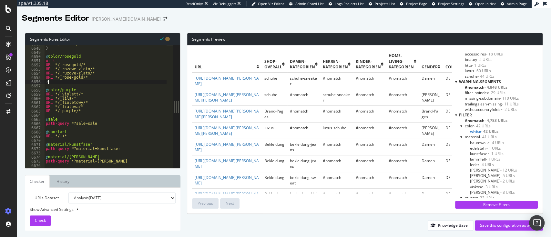
scroll to position [9688, 0]
click at [79, 88] on div "URL */_silver/* ) @ color/rosegold or ( URL */_rosegold/* URL */_rozowe-zloto/*…" at bounding box center [122, 104] width 154 height 125
click at [82, 89] on div "URL */_silver/* ) @ color/rosegold or ( URL */_rosegold/* URL */_rozowe-zloto/*…" at bounding box center [122, 104] width 154 height 125
type textarea "@color/purple"
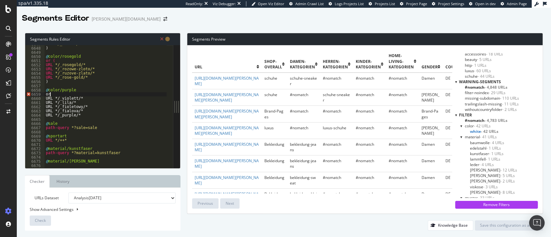
scroll to position [0, 0]
click at [83, 115] on div "URL */_silver/* ) @ color/rosegold or ( URL */_rosegold/* URL */_rozowe-zloto/*…" at bounding box center [122, 104] width 154 height 125
type textarea "URL */_purple/*"
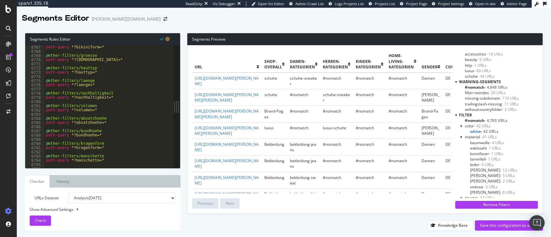
scroll to position [9859, 0]
type textarea ")"
click at [38, 218] on span "Check" at bounding box center [40, 220] width 11 height 5
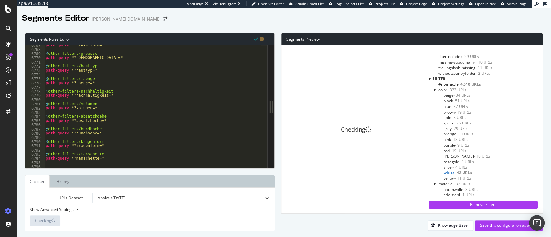
scroll to position [3808, 0]
click at [488, 227] on div "Save this configuration as active" at bounding box center [509, 225] width 58 height 5
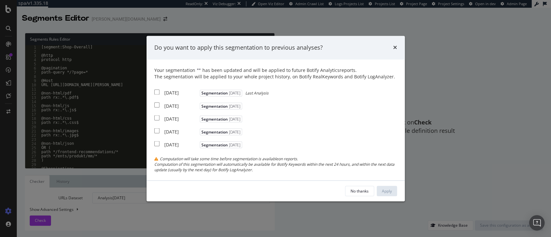
click at [157, 92] on input "modal" at bounding box center [156, 92] width 5 height 5
checkbox input "true"
click at [386, 189] on div "Apply" at bounding box center [387, 190] width 10 height 5
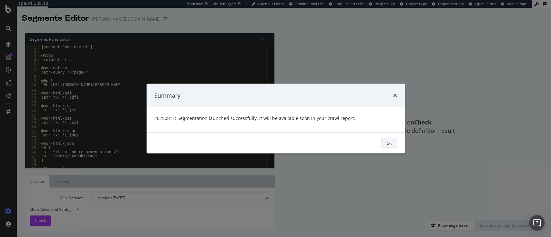
click at [387, 147] on div "Ok" at bounding box center [388, 143] width 5 height 9
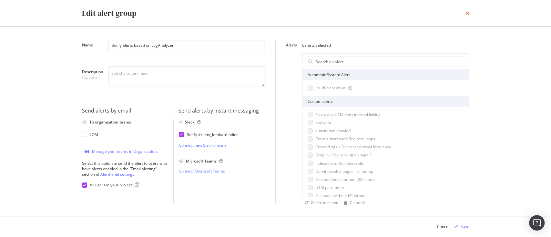
click at [466, 12] on icon "times" at bounding box center [467, 13] width 4 height 5
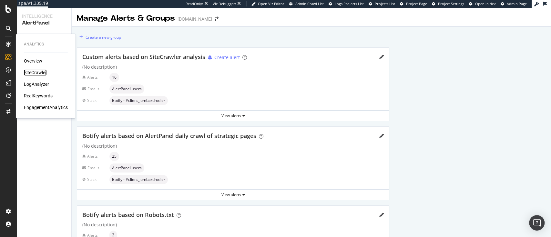
click at [30, 74] on div "SiteCrawler" at bounding box center [35, 72] width 23 height 6
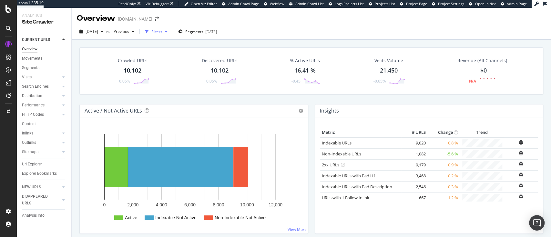
click at [170, 30] on div "button" at bounding box center [166, 32] width 8 height 4
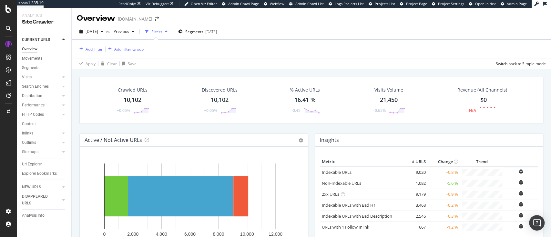
click at [86, 52] on div "Add Filter" at bounding box center [90, 48] width 26 height 7
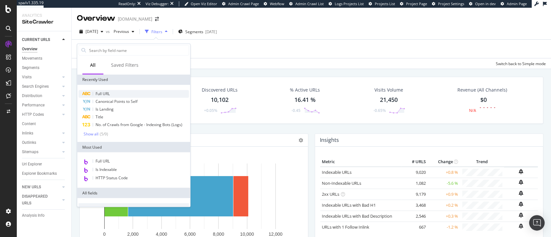
click at [108, 91] on span "Full URL" at bounding box center [102, 93] width 14 height 5
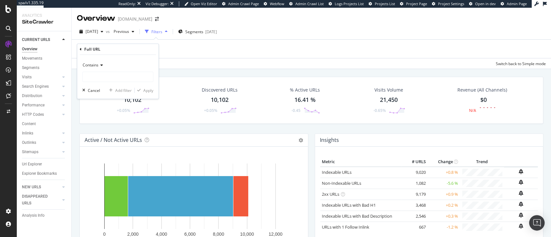
click at [99, 71] on div "Contains" at bounding box center [117, 71] width 71 height 22
click at [97, 75] on input "text" at bounding box center [118, 77] width 70 height 10
type input "fund"
click at [147, 93] on div "Apply" at bounding box center [148, 90] width 10 height 5
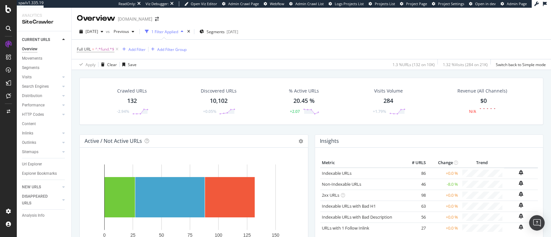
click at [137, 100] on div "Crawled URLs 132 -2.94%" at bounding box center [132, 102] width 46 height 34
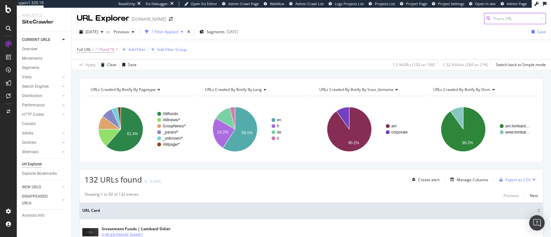
scroll to position [41, 0]
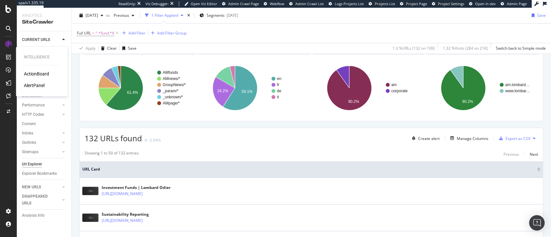
click at [35, 86] on div "AlertPanel" at bounding box center [34, 85] width 21 height 6
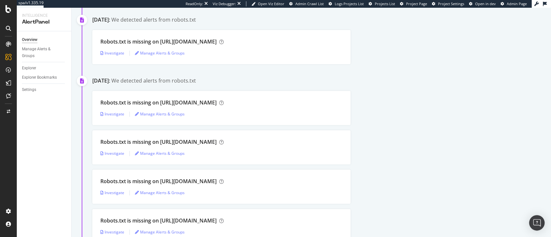
scroll to position [1207, 0]
click at [508, 6] on span "Admin Page" at bounding box center [516, 3] width 20 height 5
click at [7, 11] on icon at bounding box center [8, 9] width 6 height 8
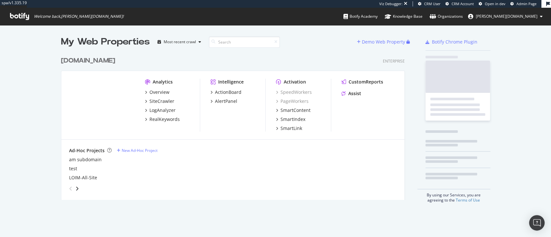
scroll to position [145, 342]
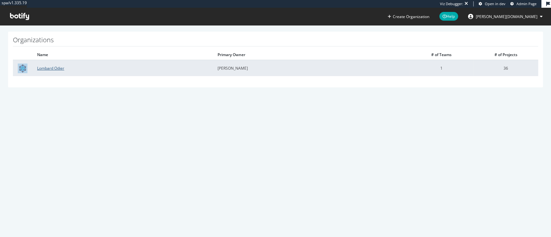
click at [49, 66] on link "Lombard Odier" at bounding box center [50, 67] width 27 height 5
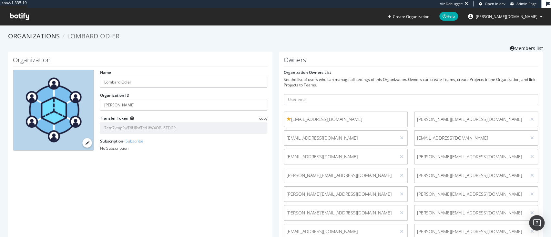
scroll to position [206, 0]
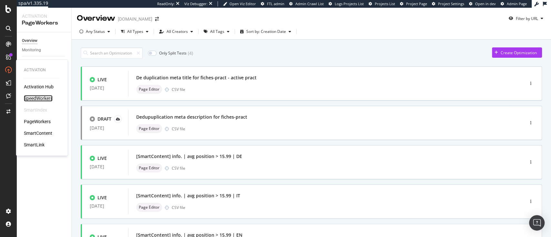
click at [37, 99] on div "SpeedWorkers" at bounding box center [38, 98] width 29 height 6
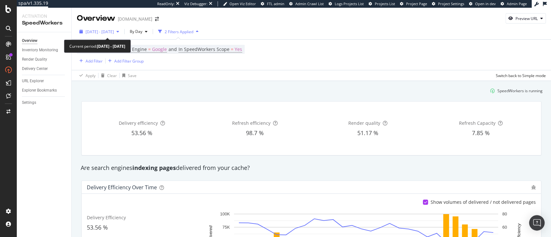
click at [100, 30] on span "[DATE] - [DATE]" at bounding box center [99, 31] width 28 height 5
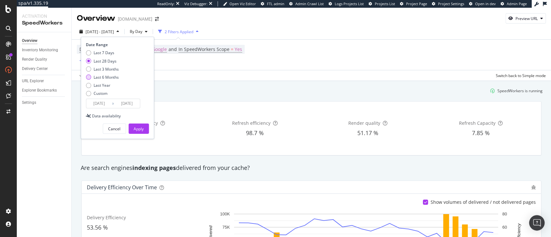
click at [98, 75] on div "Last 6 Months" at bounding box center [106, 77] width 25 height 5
type input "[DATE]"
click at [138, 127] on div "Apply" at bounding box center [139, 128] width 10 height 5
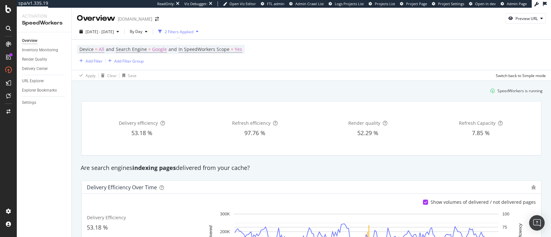
click at [29, 98] on div "Settings" at bounding box center [46, 102] width 49 height 9
click at [27, 102] on div "Settings" at bounding box center [29, 102] width 14 height 7
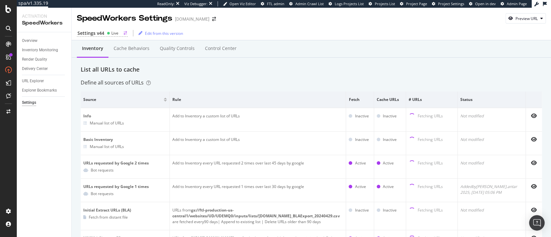
click at [117, 32] on div "Live" at bounding box center [114, 32] width 7 height 5
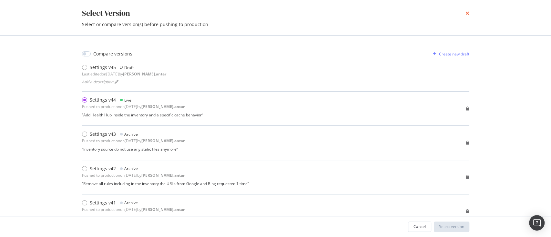
click at [468, 11] on icon "times" at bounding box center [467, 13] width 4 height 5
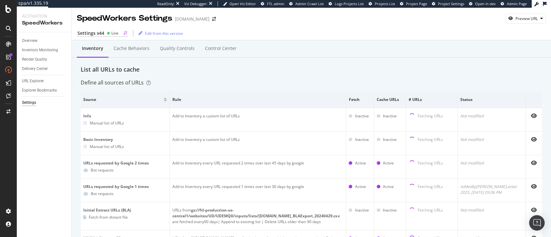
click at [109, 30] on div "Live" at bounding box center [113, 32] width 12 height 5
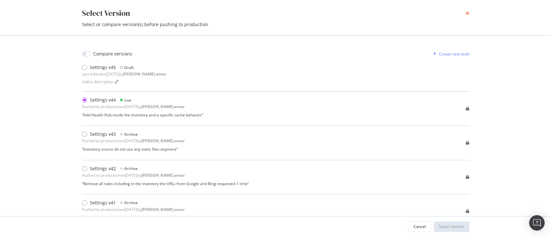
click at [465, 12] on icon "times" at bounding box center [467, 13] width 4 height 5
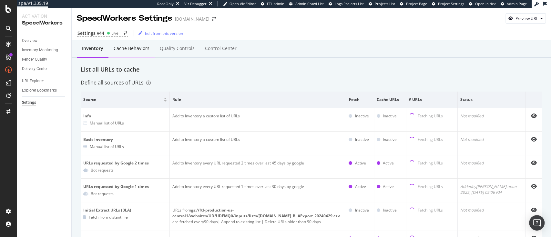
click at [131, 52] on div "Cache behaviors" at bounding box center [131, 49] width 46 height 18
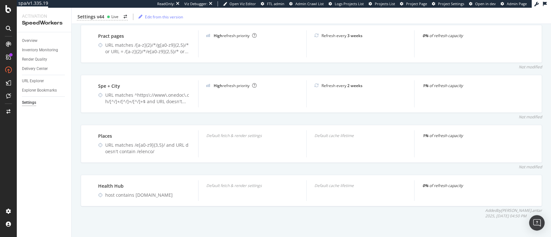
scroll to position [433, 0]
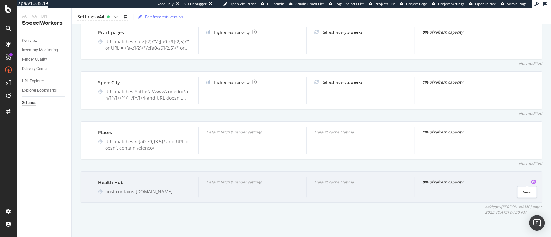
click at [530, 182] on icon "eye" at bounding box center [533, 181] width 6 height 5
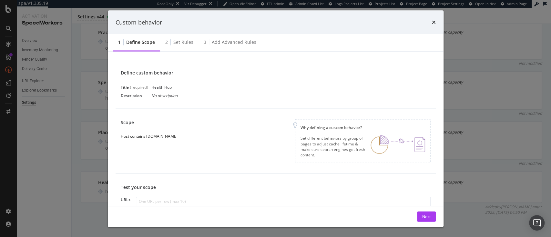
scroll to position [83, 0]
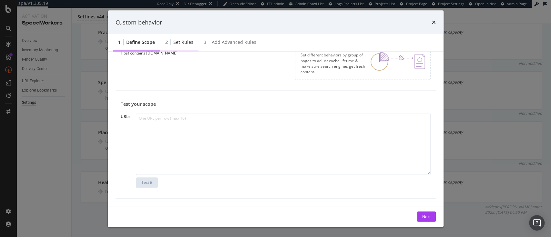
click at [184, 42] on div "Set rules" at bounding box center [183, 42] width 20 height 6
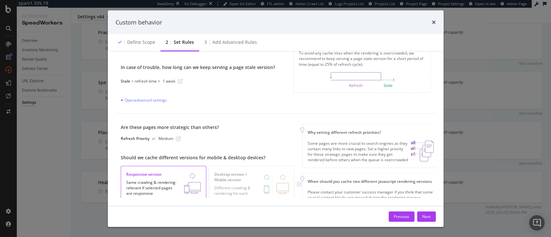
scroll to position [31, 0]
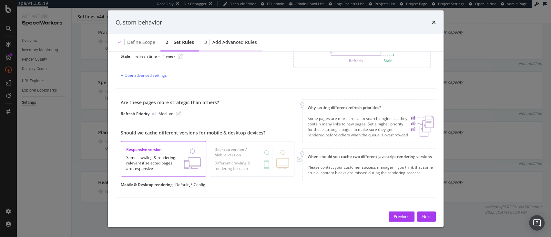
click at [226, 41] on div "Add advanced rules" at bounding box center [234, 42] width 45 height 6
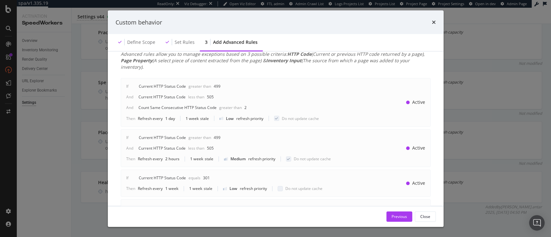
scroll to position [0, 0]
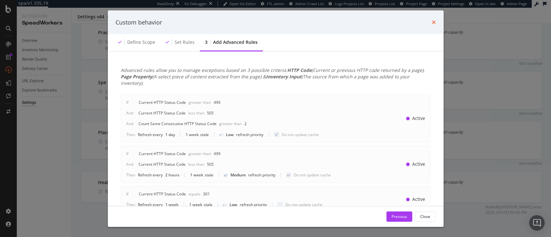
click at [434, 21] on icon "times" at bounding box center [434, 22] width 4 height 5
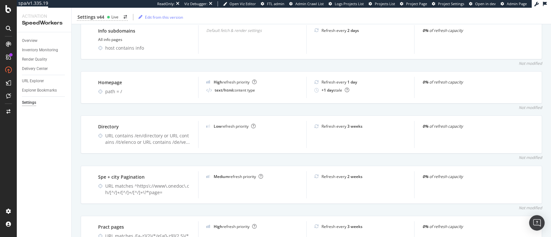
scroll to position [345, 0]
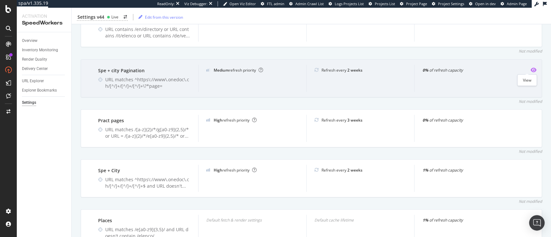
click at [530, 71] on icon "eye" at bounding box center [533, 69] width 6 height 5
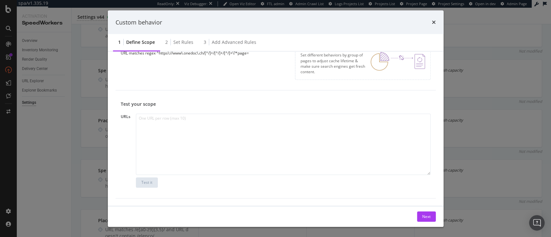
scroll to position [0, 0]
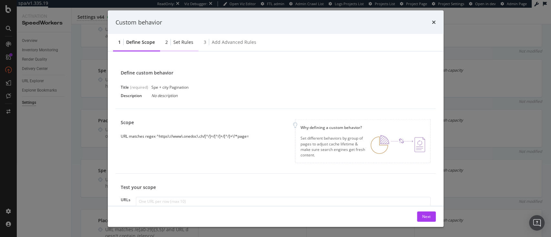
click at [180, 40] on div "Set rules" at bounding box center [183, 42] width 20 height 6
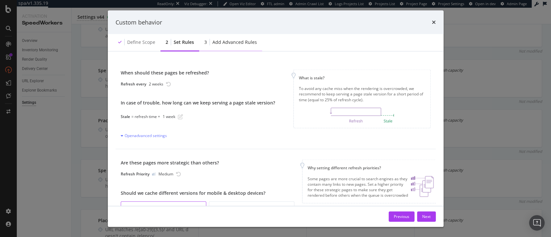
click at [222, 48] on div "3 Add advanced rules" at bounding box center [230, 43] width 63 height 18
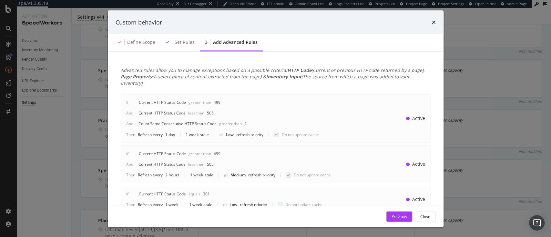
scroll to position [181, 0]
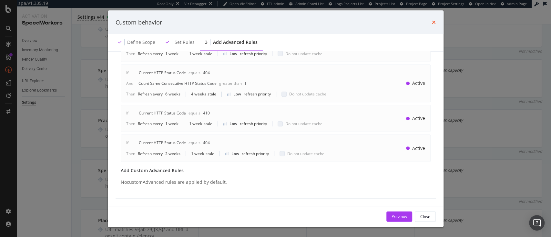
click at [433, 21] on icon "times" at bounding box center [434, 22] width 4 height 5
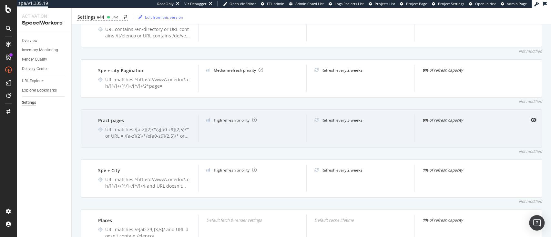
scroll to position [0, 0]
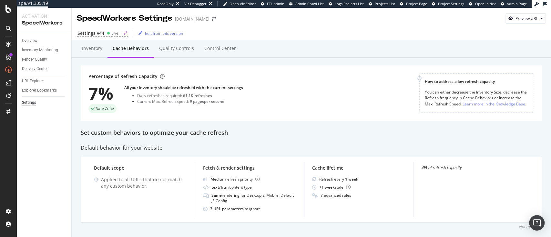
click at [115, 31] on div "Live" at bounding box center [114, 32] width 7 height 5
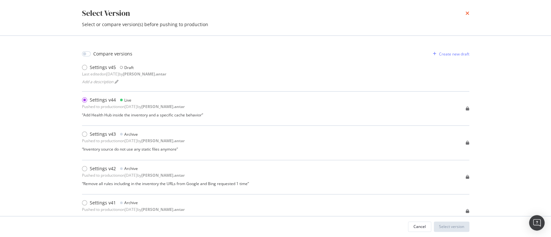
click at [466, 12] on icon "times" at bounding box center [467, 13] width 4 height 5
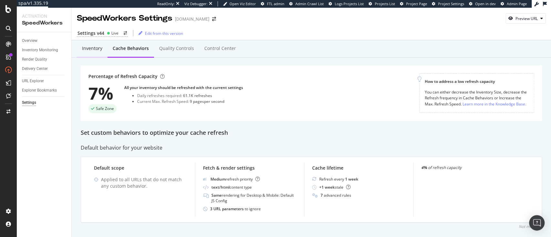
click at [101, 55] on div "Inventory" at bounding box center [92, 49] width 31 height 18
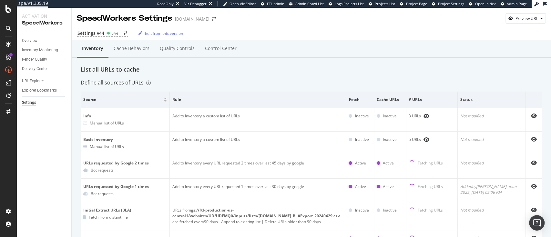
click at [180, 85] on div "Define all sources of URLs" at bounding box center [311, 82] width 461 height 7
click at [38, 65] on div "Delivery Center" at bounding box center [35, 68] width 26 height 7
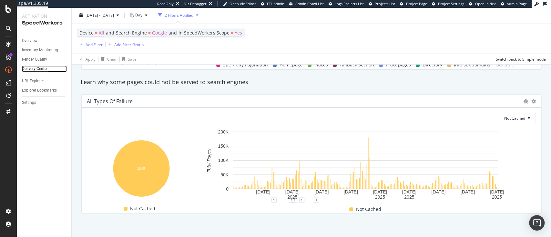
scroll to position [625, 0]
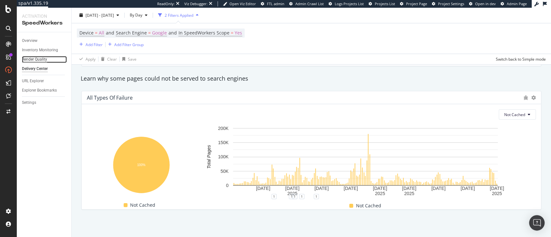
click at [34, 59] on div "Render Quality" at bounding box center [34, 59] width 25 height 7
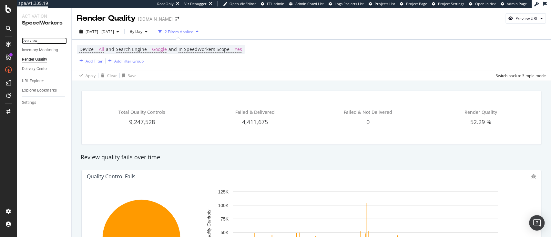
click at [26, 41] on div "Overview" at bounding box center [29, 40] width 15 height 7
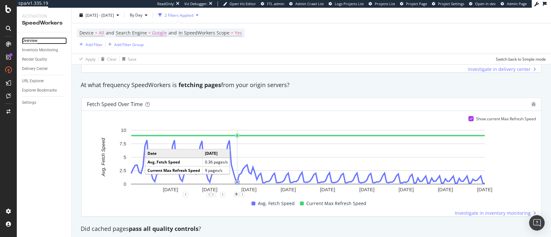
scroll to position [416, 0]
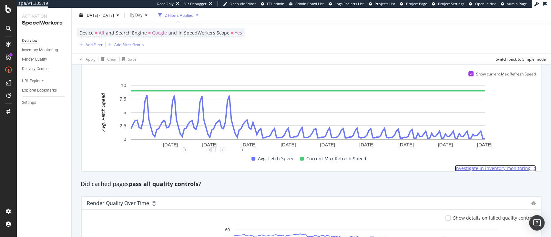
click at [493, 167] on span "Investigate in inventory monitoring" at bounding box center [493, 168] width 76 height 6
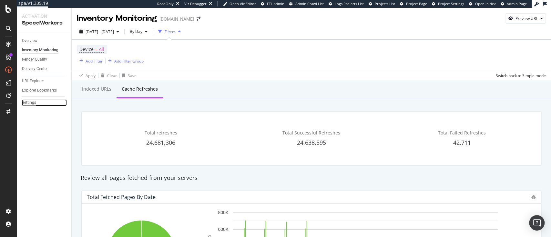
click at [31, 102] on div "Settings" at bounding box center [29, 102] width 14 height 7
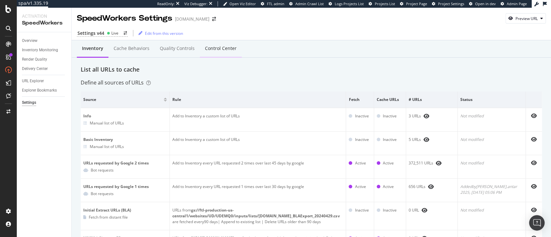
click at [219, 53] on div "Control Center" at bounding box center [221, 49] width 42 height 18
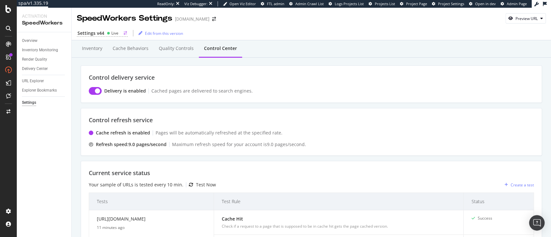
click at [116, 33] on div "Live" at bounding box center [114, 32] width 7 height 5
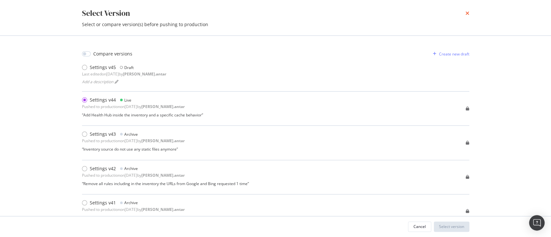
click at [467, 12] on icon "times" at bounding box center [467, 13] width 4 height 5
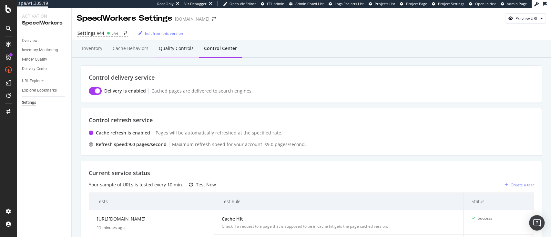
click at [185, 51] on div "Quality Controls" at bounding box center [176, 48] width 35 height 6
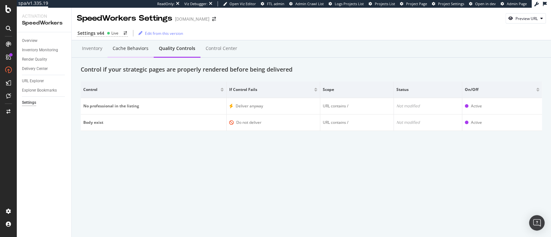
click at [128, 54] on div "Cache behaviors" at bounding box center [130, 49] width 46 height 18
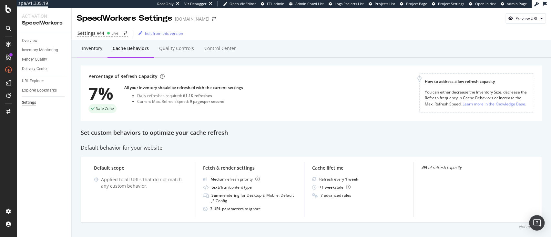
click at [82, 55] on div "Inventory" at bounding box center [92, 49] width 31 height 18
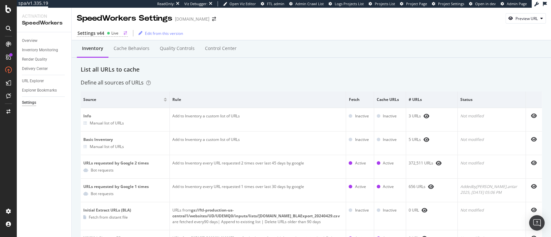
click at [102, 32] on div "Settings v44" at bounding box center [90, 33] width 27 height 6
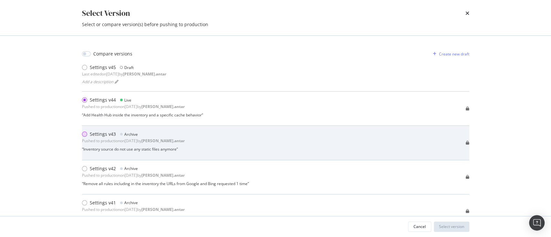
click at [85, 134] on div "modal" at bounding box center [84, 134] width 5 height 5
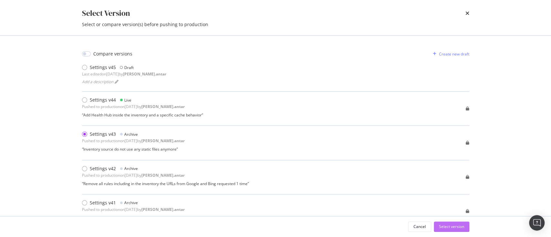
click at [454, 228] on div "Select version" at bounding box center [451, 226] width 25 height 5
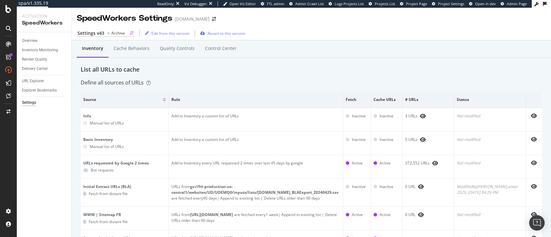
click at [118, 33] on div "Archive" at bounding box center [118, 32] width 14 height 5
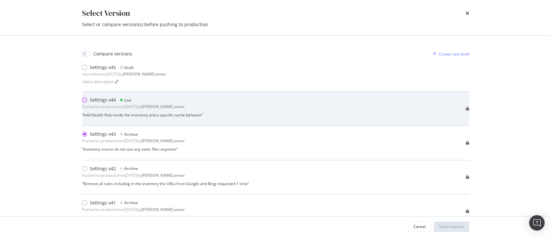
click at [87, 100] on div "modal" at bounding box center [86, 100] width 8 height 6
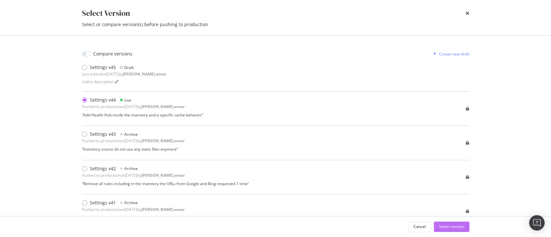
click at [465, 225] on button "Select version" at bounding box center [451, 227] width 35 height 10
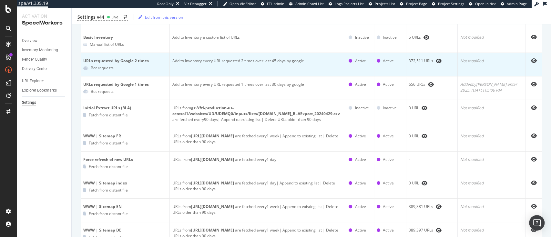
scroll to position [106, 0]
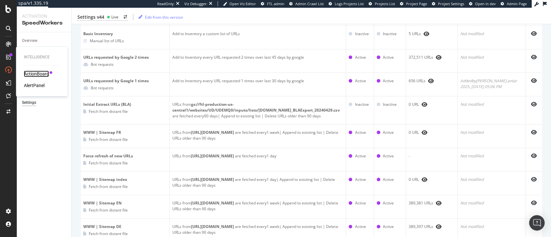
click at [41, 74] on div "ActionBoard" at bounding box center [36, 74] width 25 height 6
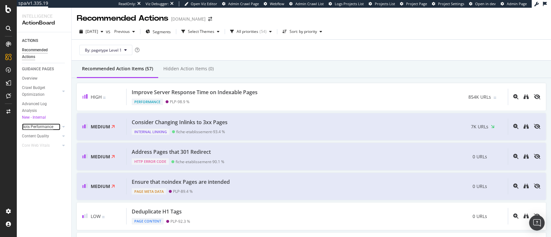
click at [39, 125] on div "Bots Performance" at bounding box center [37, 127] width 31 height 7
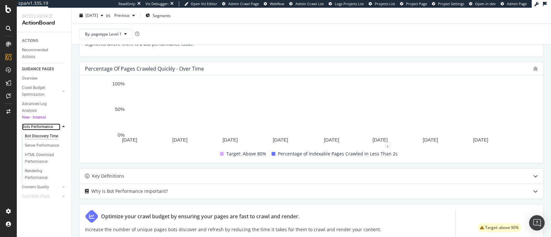
scroll to position [164, 0]
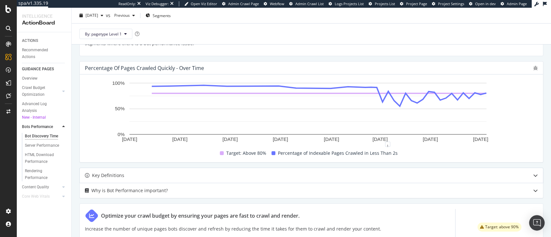
click at [193, 176] on div "Key Definitions" at bounding box center [298, 176] width 437 height 8
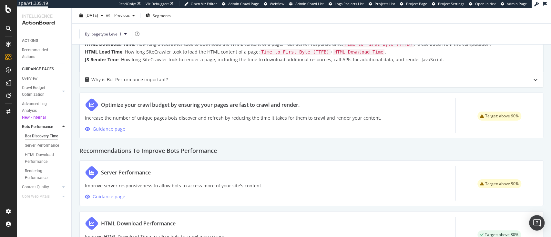
scroll to position [427, 0]
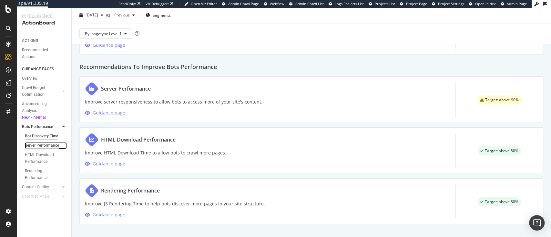
click at [55, 146] on div "Server Performance" at bounding box center [42, 145] width 34 height 7
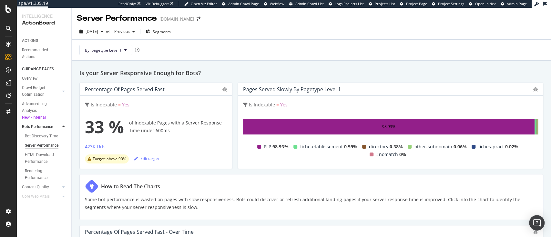
click at [230, 129] on div "Percentage of Pages Served Fast Is Indexable = Yes 33 % of Indexable Pages with…" at bounding box center [311, 126] width 464 height 86
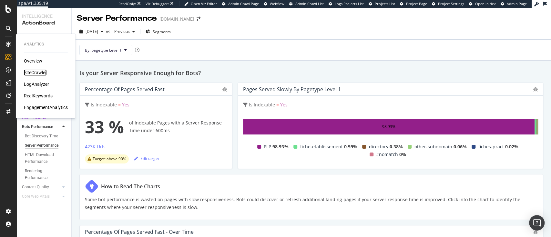
click at [34, 70] on div "SiteCrawler" at bounding box center [35, 72] width 23 height 6
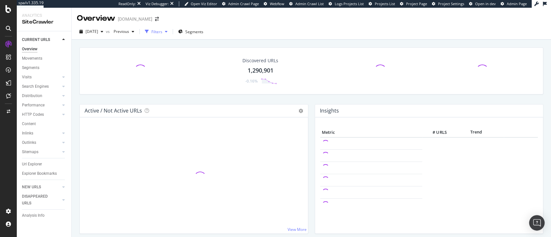
click at [170, 35] on div "Filters" at bounding box center [156, 32] width 28 height 10
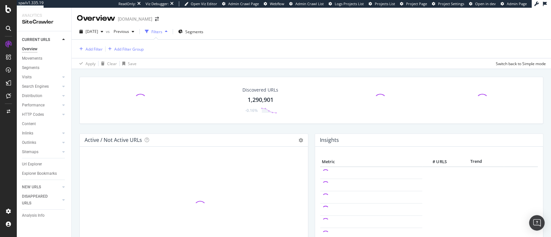
click at [104, 48] on div "Add Filter Add Filter Group" at bounding box center [110, 49] width 67 height 8
click at [96, 48] on div "Add Filter" at bounding box center [93, 48] width 17 height 5
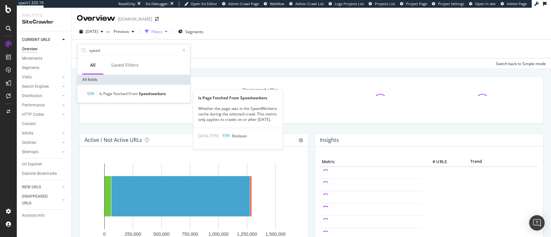
type input "speed"
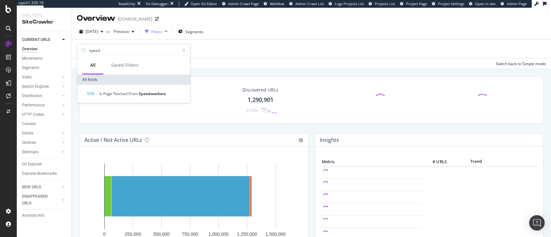
click at [134, 98] on div "Is Page Fetched From Speedworkers" at bounding box center [133, 94] width 113 height 18
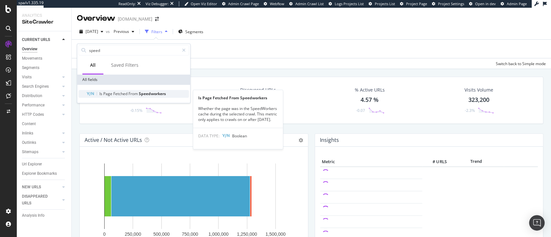
click at [129, 95] on span "From" at bounding box center [133, 93] width 10 height 5
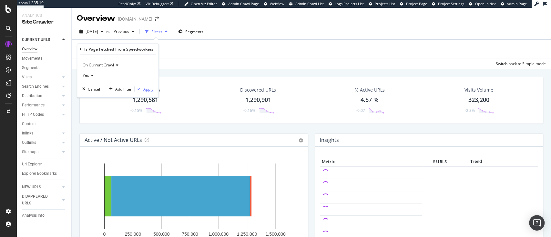
click at [141, 87] on div "button" at bounding box center [139, 89] width 9 height 4
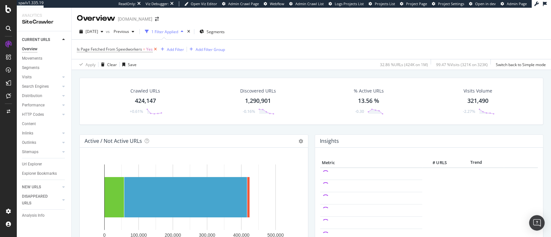
click at [155, 47] on icon at bounding box center [155, 49] width 5 height 6
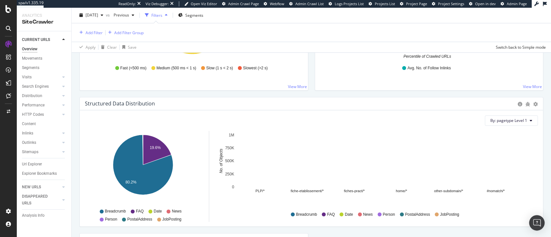
scroll to position [492, 0]
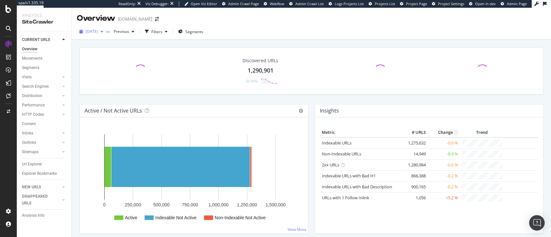
click at [102, 28] on div "[DATE]" at bounding box center [91, 32] width 29 height 10
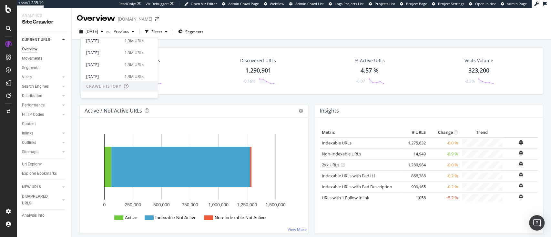
scroll to position [138, 0]
click at [118, 71] on div "[DATE]" at bounding box center [103, 70] width 35 height 6
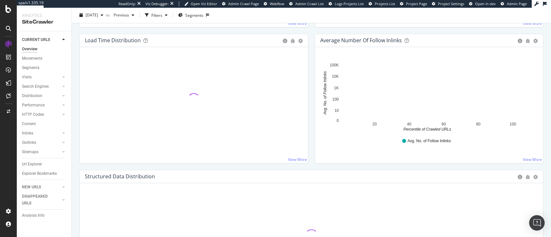
scroll to position [444, 0]
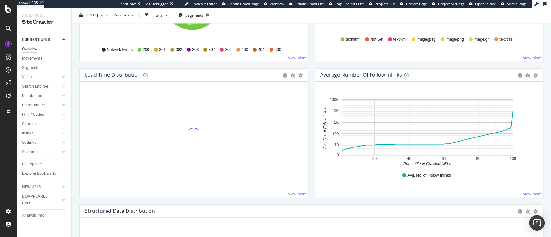
click at [301, 120] on div "Hold CTRL while clicking to filter the report." at bounding box center [194, 140] width 228 height 116
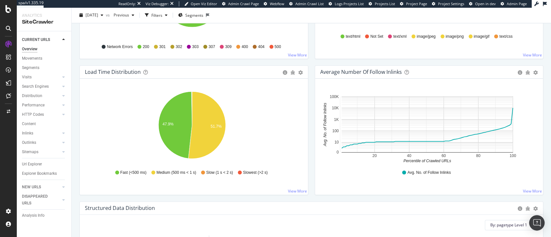
scroll to position [453, 0]
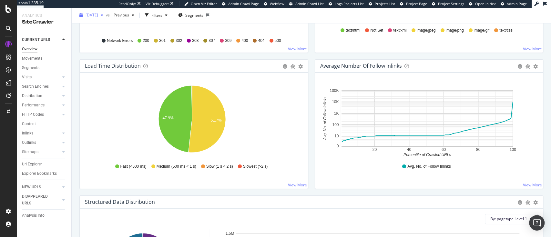
click at [98, 13] on span "[DATE]" at bounding box center [91, 15] width 13 height 5
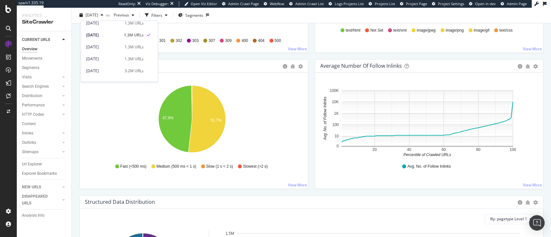
scroll to position [157, 0]
click at [125, 48] on div "1.3M URLs" at bounding box center [134, 47] width 19 height 6
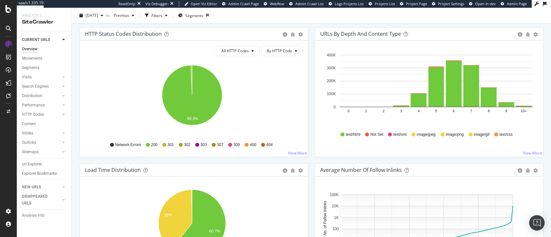
scroll to position [424, 0]
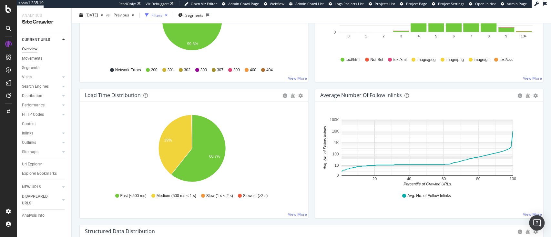
click at [162, 17] on div "Filters" at bounding box center [156, 15] width 11 height 5
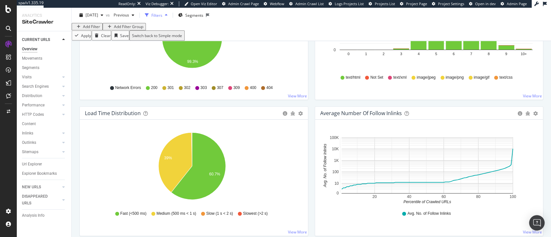
scroll to position [453, 0]
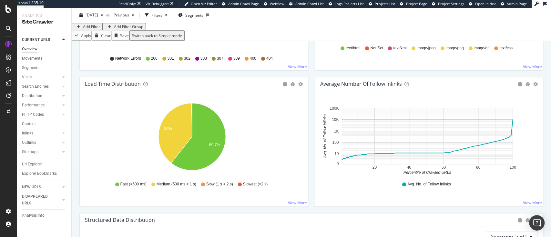
click at [85, 30] on div "Add Filter" at bounding box center [91, 26] width 17 height 5
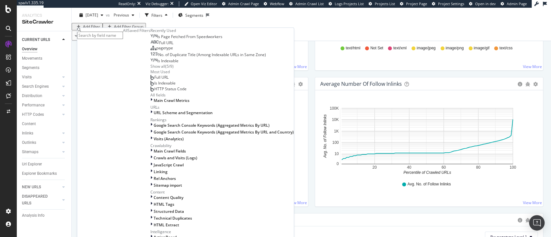
click at [157, 39] on span "Is Page Fetched From Speedworkers" at bounding box center [189, 36] width 65 height 5
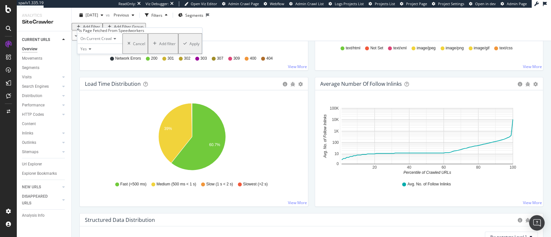
click at [189, 46] on div "Apply" at bounding box center [194, 43] width 10 height 5
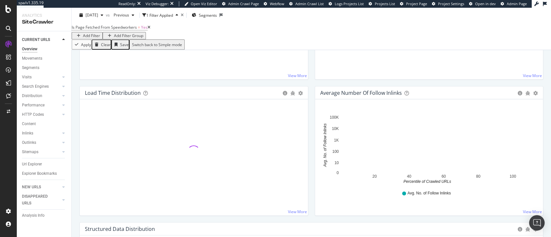
scroll to position [454, 0]
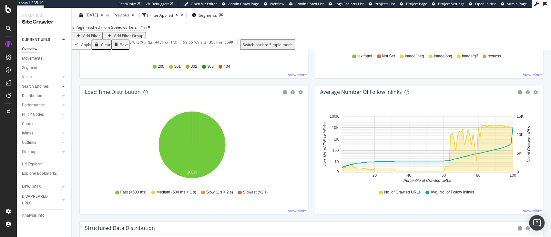
click at [62, 84] on div at bounding box center [63, 86] width 6 height 6
click at [62, 154] on icon at bounding box center [63, 152] width 3 height 4
click at [37, 118] on div "Top Charts" at bounding box center [34, 114] width 19 height 7
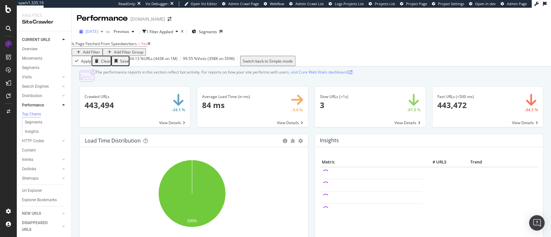
click at [106, 27] on div "[DATE]" at bounding box center [91, 32] width 29 height 10
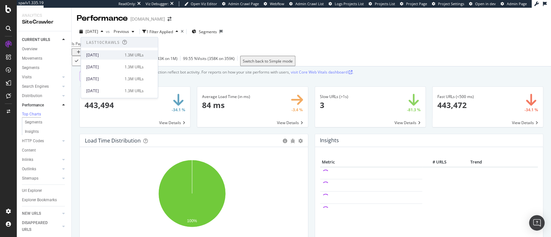
click at [107, 54] on div "[DATE]" at bounding box center [103, 55] width 35 height 6
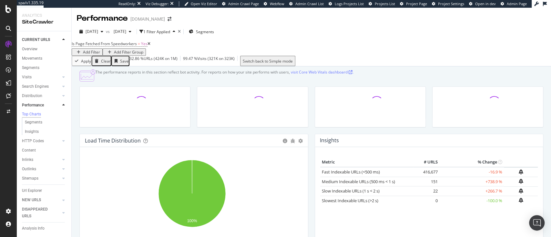
click at [150, 46] on icon at bounding box center [148, 44] width 3 height 4
